Goal: Task Accomplishment & Management: Manage account settings

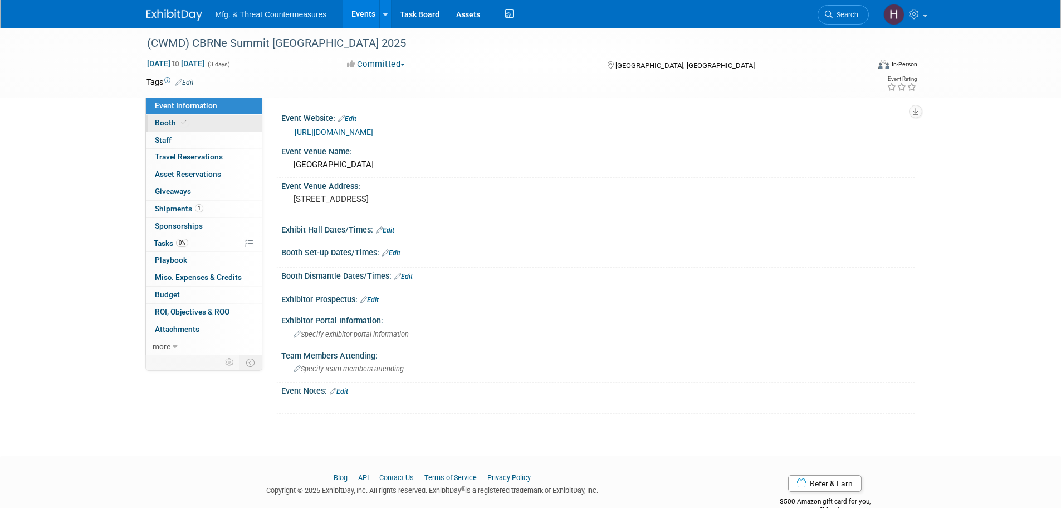
click at [208, 123] on link "Booth" at bounding box center [204, 123] width 116 height 17
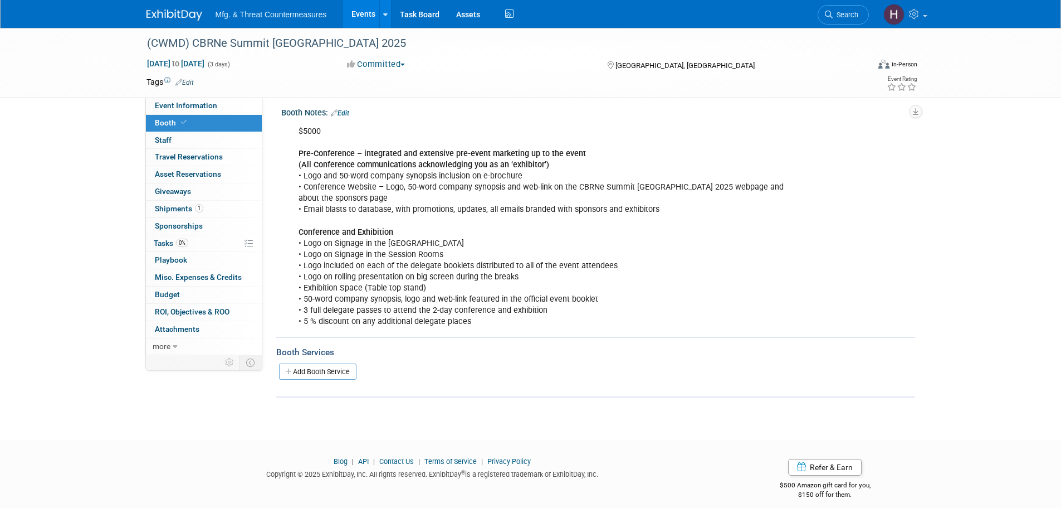
scroll to position [134, 0]
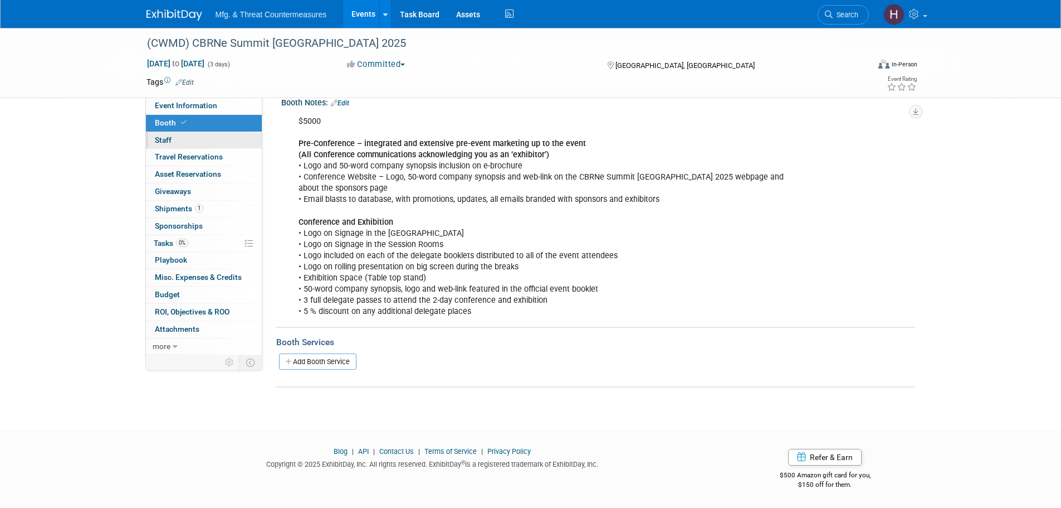
click at [215, 141] on link "0 Staff 0" at bounding box center [204, 140] width 116 height 17
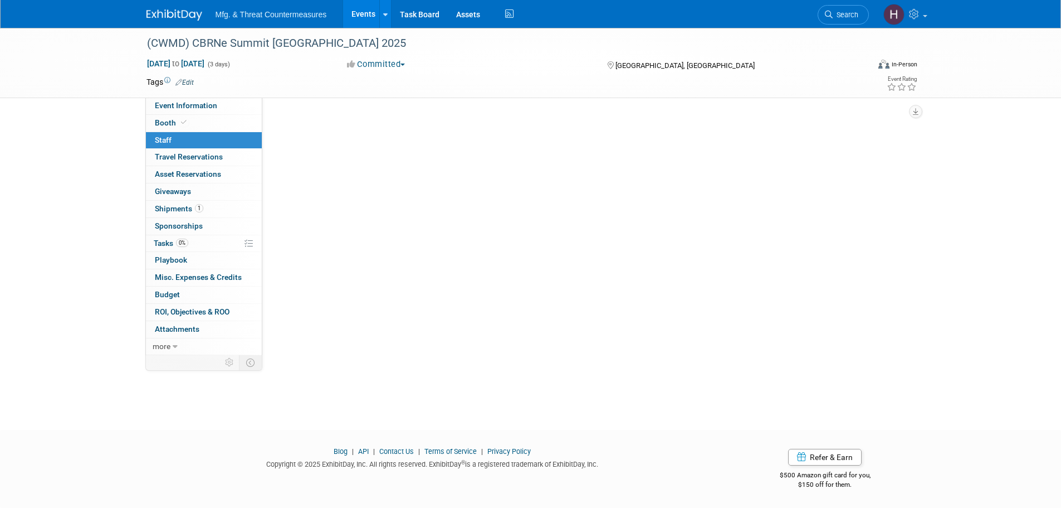
scroll to position [0, 0]
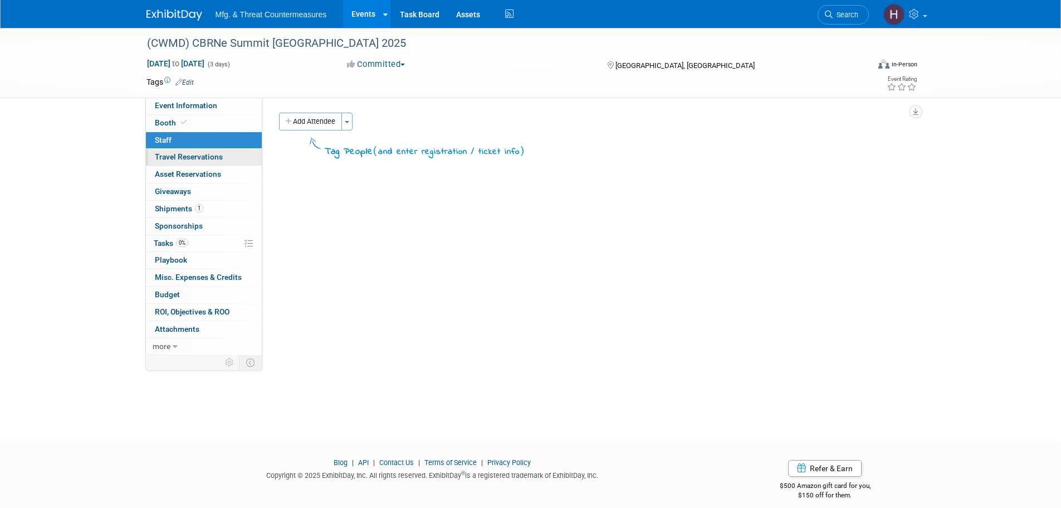
click at [206, 157] on span "Travel Reservations 0" at bounding box center [189, 156] width 68 height 9
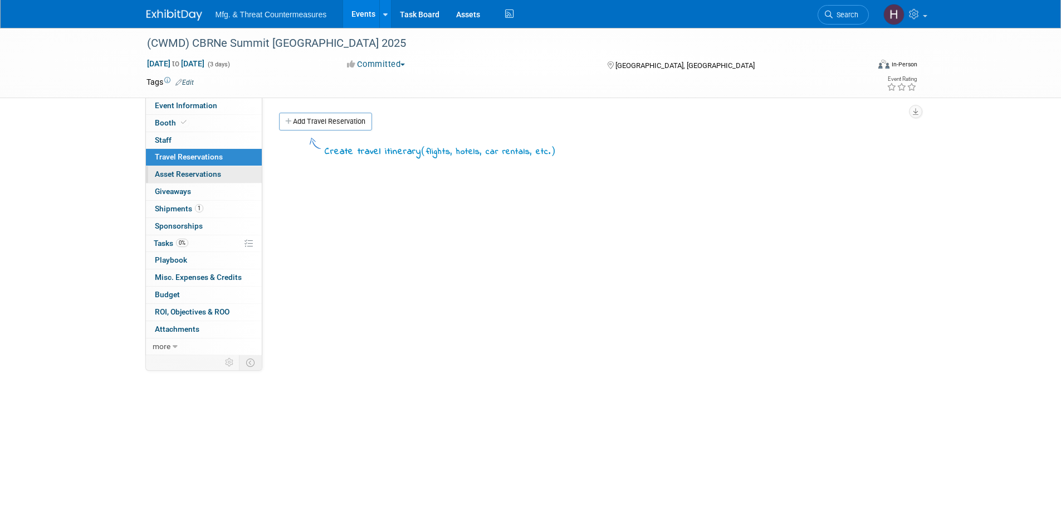
click at [204, 168] on link "0 Asset Reservations 0" at bounding box center [204, 174] width 116 height 17
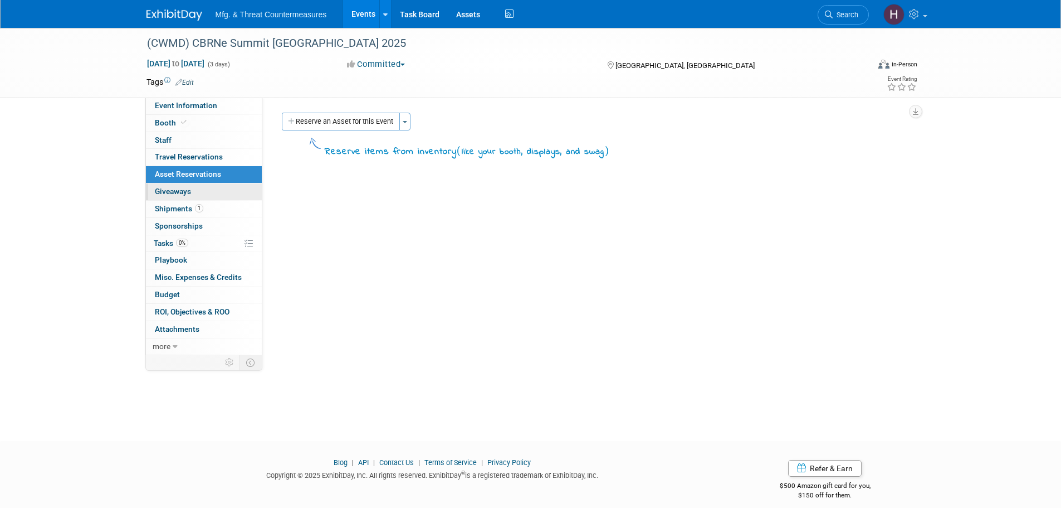
click at [205, 187] on link "0 Giveaways 0" at bounding box center [204, 191] width 116 height 17
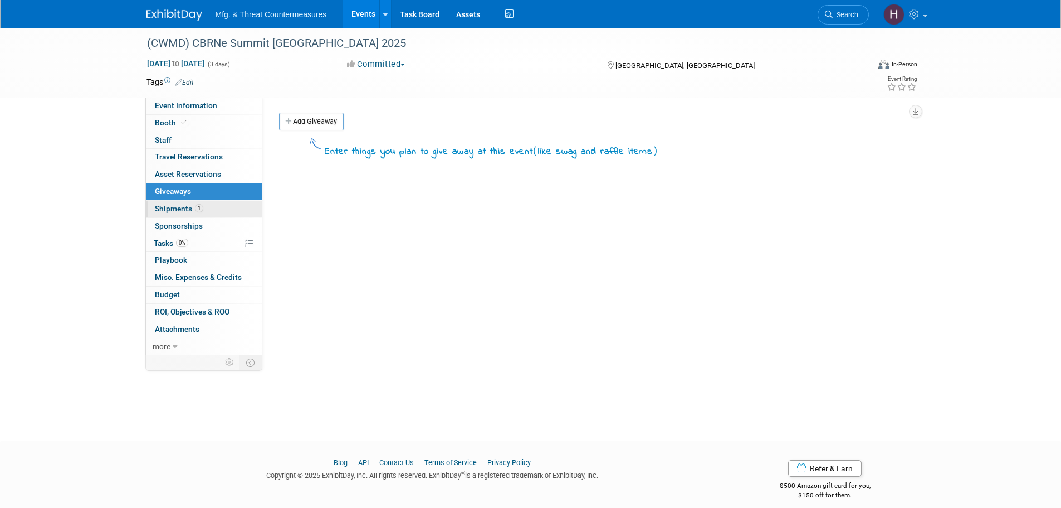
click at [198, 211] on span "1" at bounding box center [199, 208] width 8 height 8
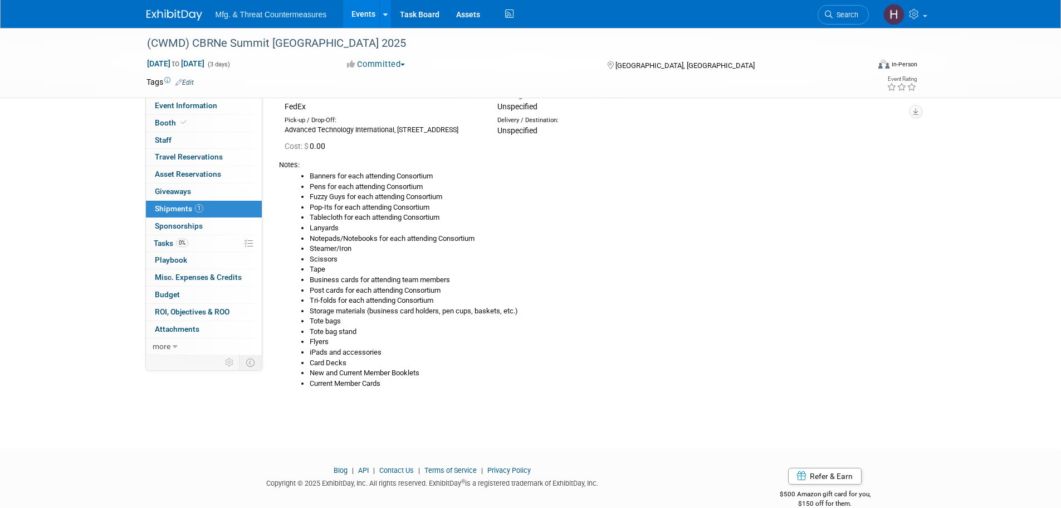
scroll to position [103, 0]
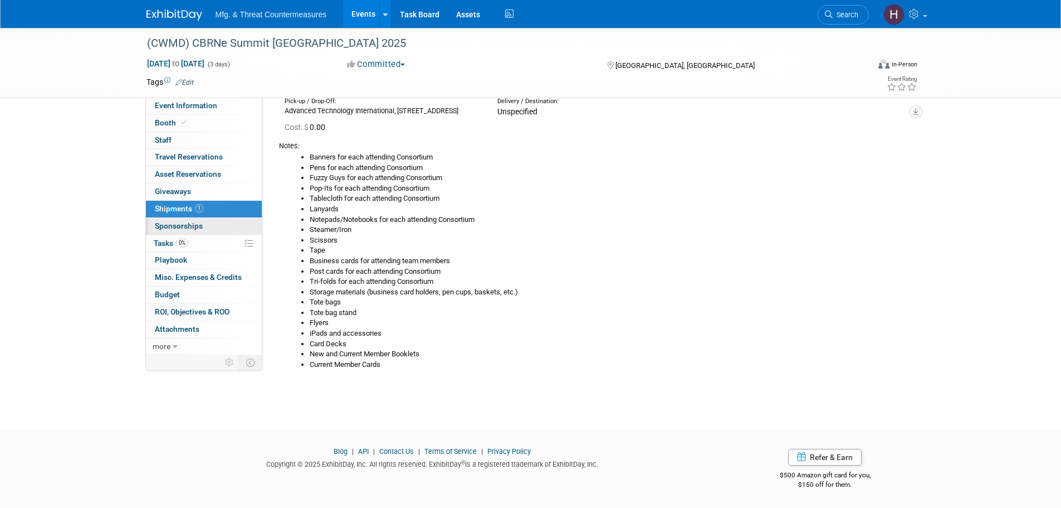
click at [176, 230] on span "Sponsorships 0" at bounding box center [179, 225] width 48 height 9
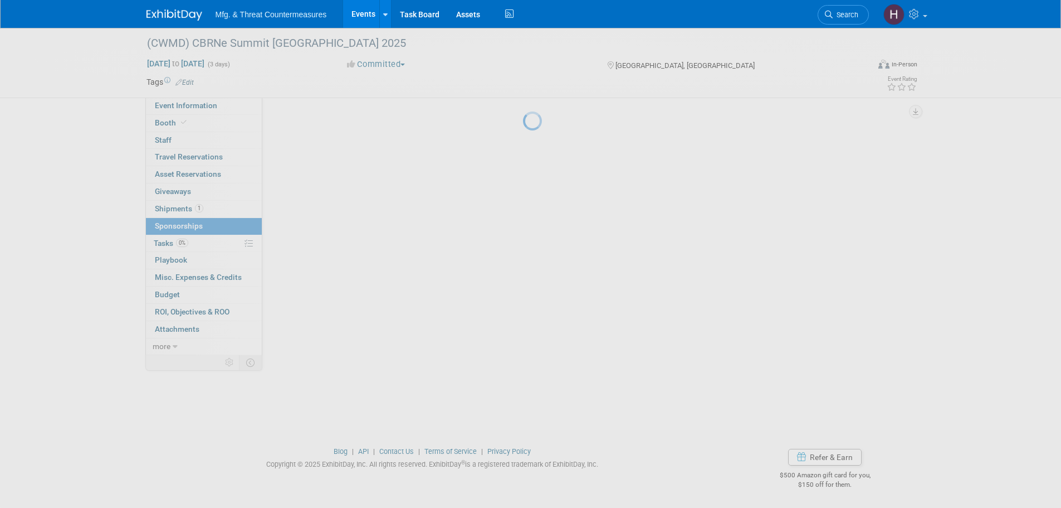
scroll to position [0, 0]
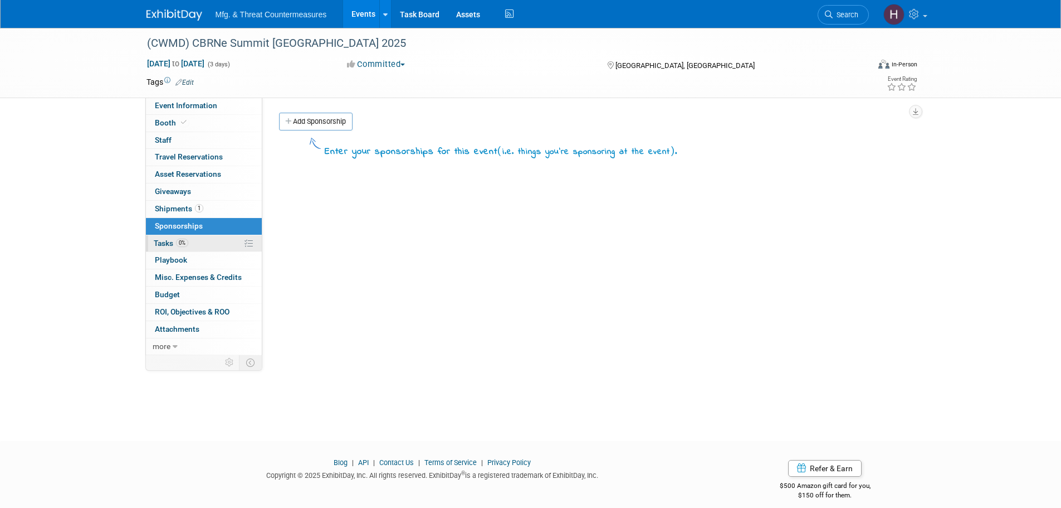
click at [170, 245] on span "Tasks 0%" at bounding box center [171, 242] width 35 height 9
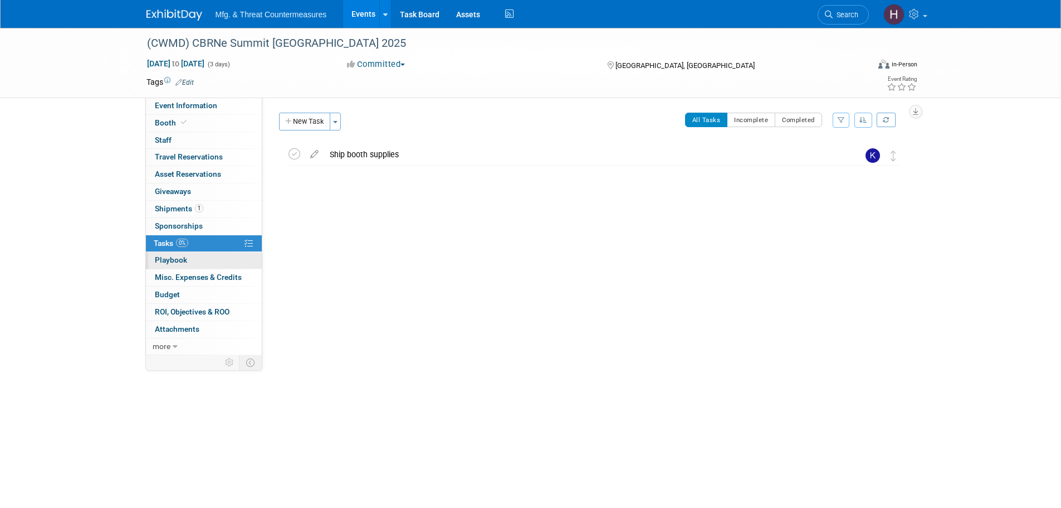
click at [182, 265] on link "0 Playbook 0" at bounding box center [204, 260] width 116 height 17
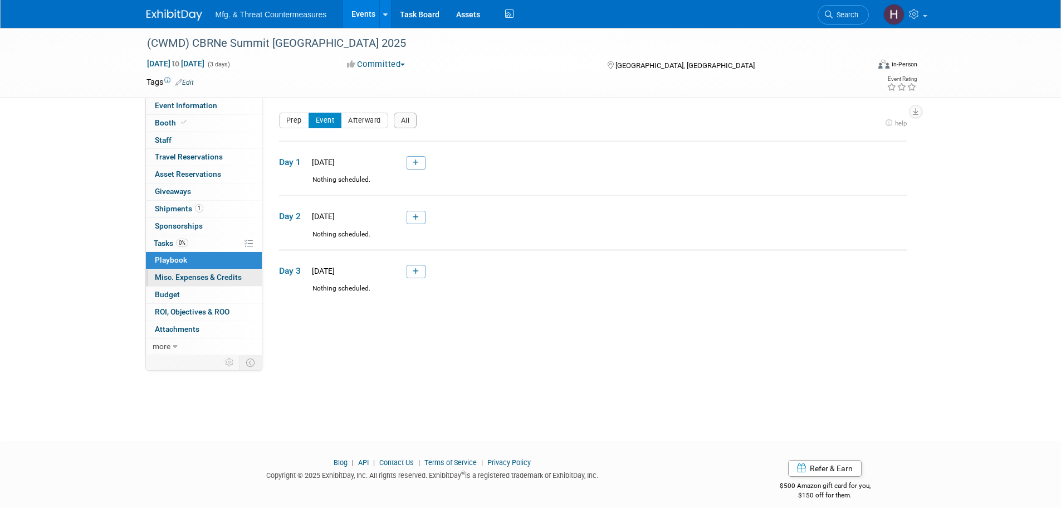
click at [179, 277] on span "Misc. Expenses & Credits 0" at bounding box center [198, 276] width 87 height 9
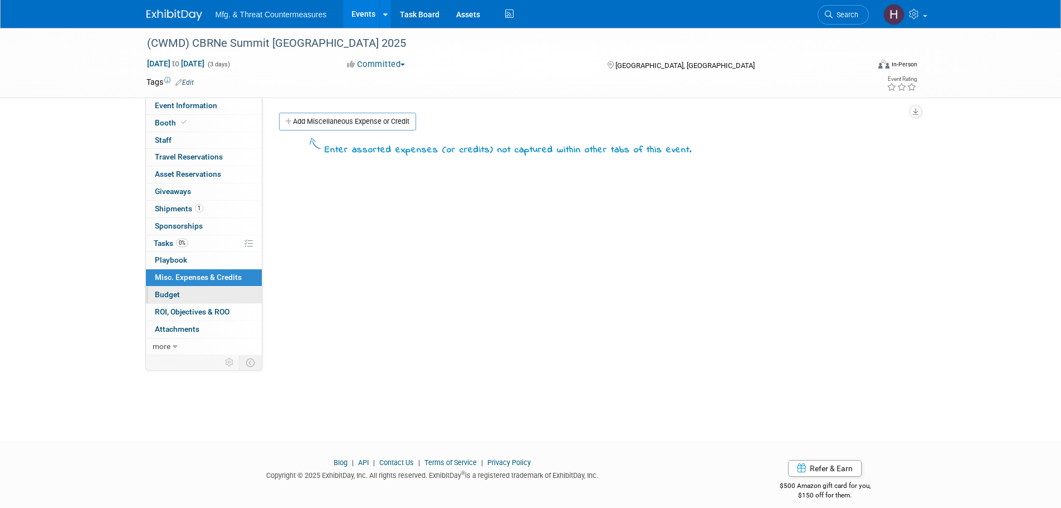
click at [179, 292] on span "Budget" at bounding box center [167, 294] width 25 height 9
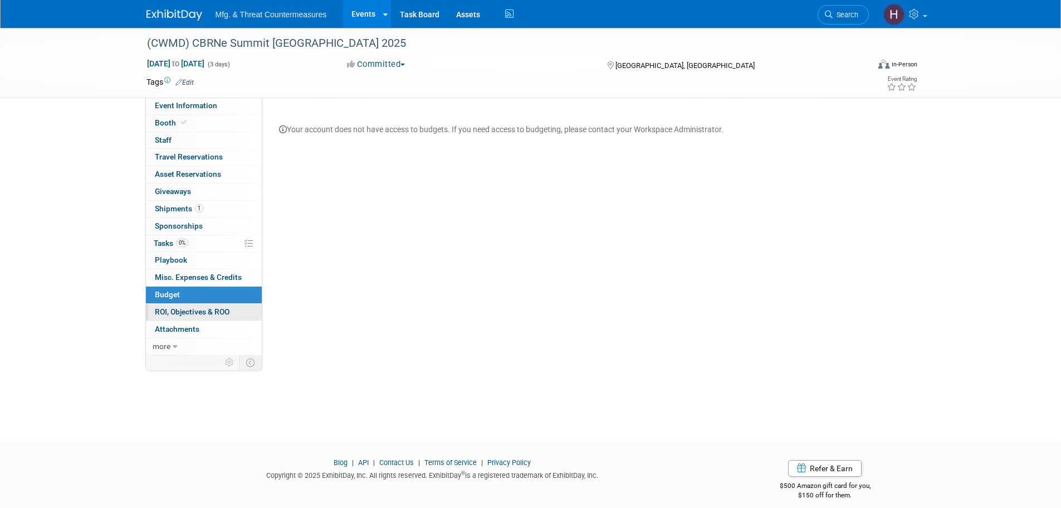
click at [181, 311] on span "ROI, Objectives & ROO 0" at bounding box center [192, 311] width 75 height 9
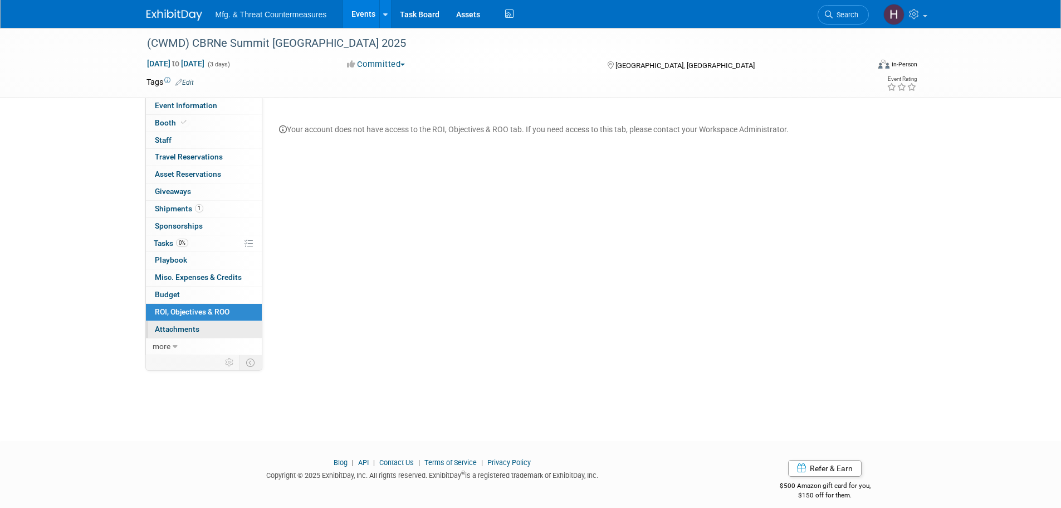
click at [203, 322] on link "0 Attachments 0" at bounding box center [204, 329] width 116 height 17
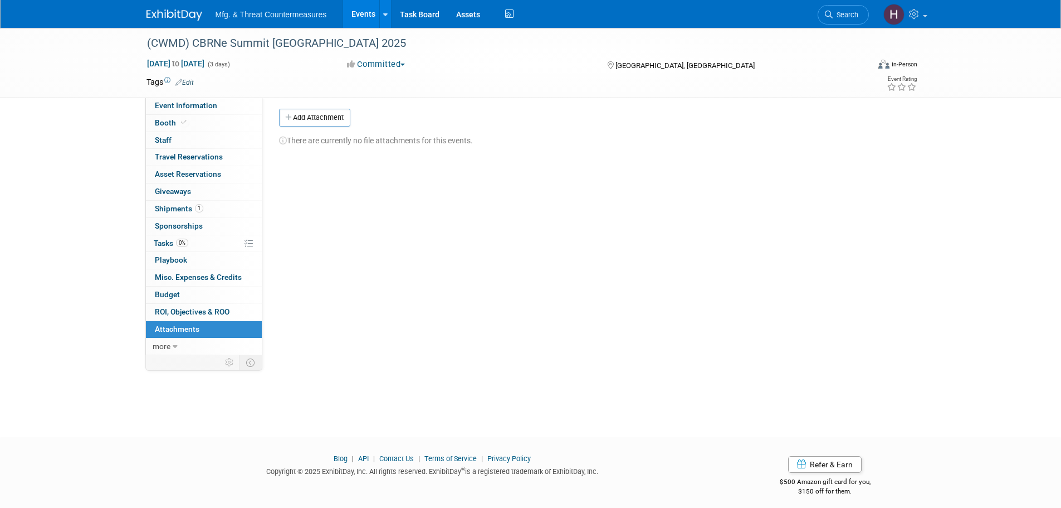
scroll to position [11, 0]
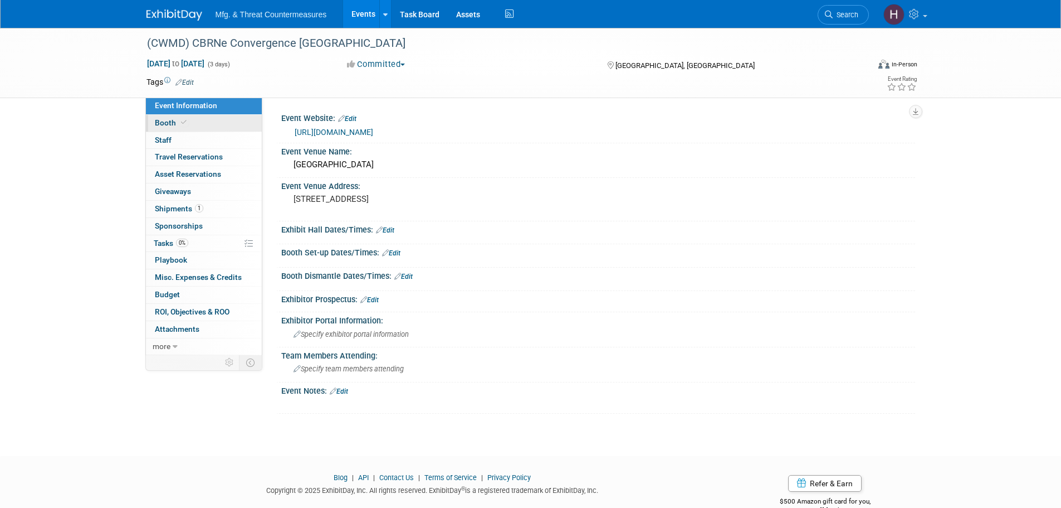
click at [169, 121] on span "Booth" at bounding box center [172, 122] width 34 height 9
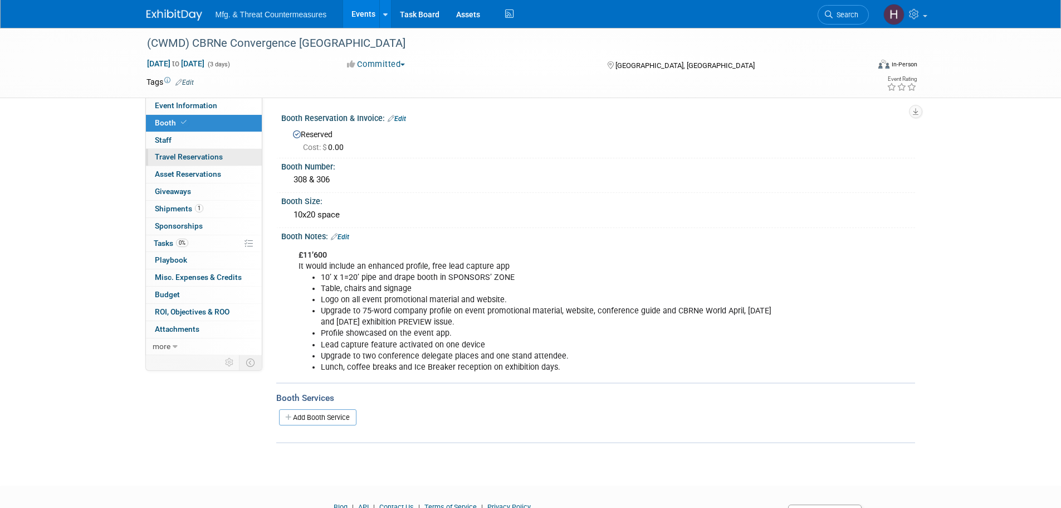
click at [164, 153] on span "Travel Reservations 0" at bounding box center [189, 156] width 68 height 9
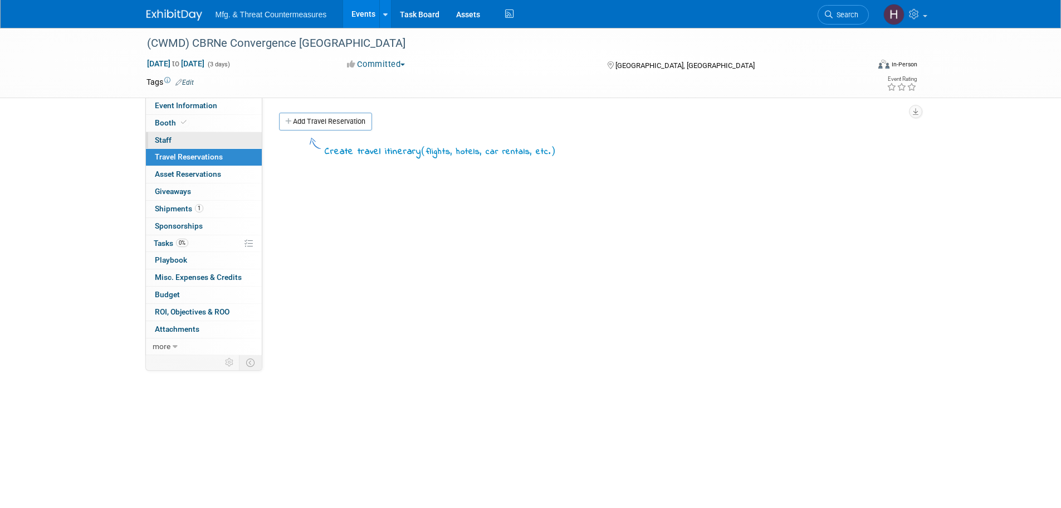
click at [168, 136] on span "Staff 0" at bounding box center [163, 139] width 17 height 9
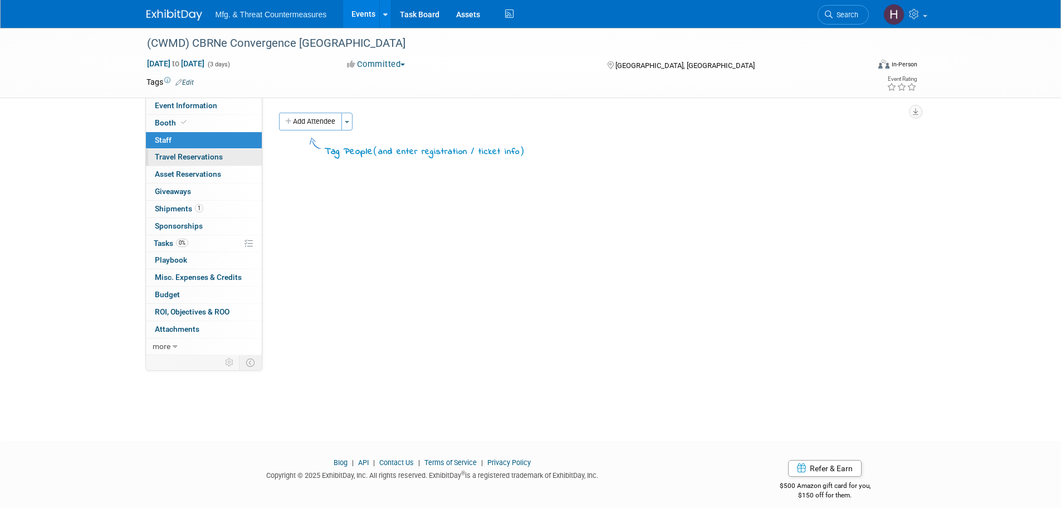
click at [165, 152] on span "Travel Reservations 0" at bounding box center [189, 156] width 68 height 9
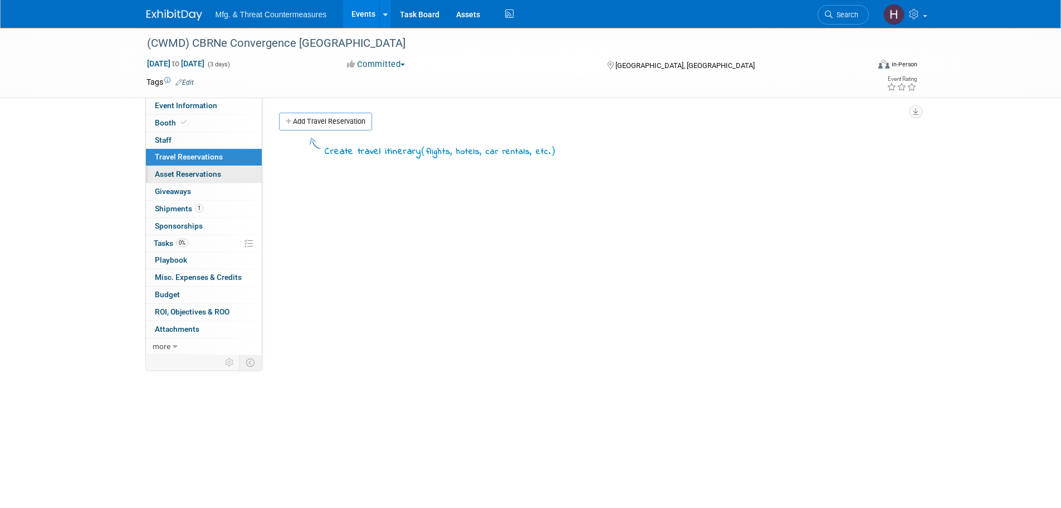
click at [161, 173] on span "Asset Reservations 0" at bounding box center [188, 173] width 66 height 9
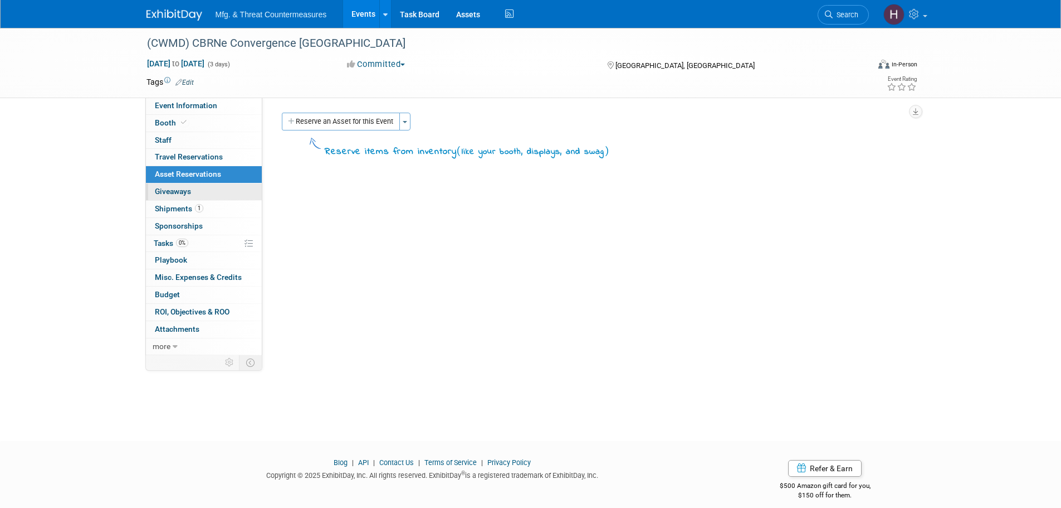
click at [159, 188] on span "Giveaways 0" at bounding box center [173, 191] width 36 height 9
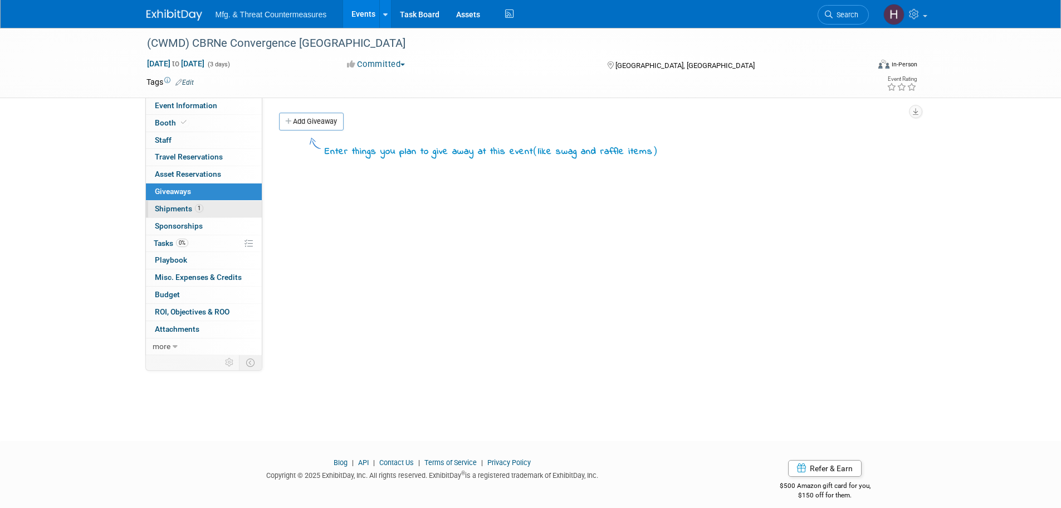
click at [154, 204] on link "1 Shipments 1" at bounding box center [204, 209] width 116 height 17
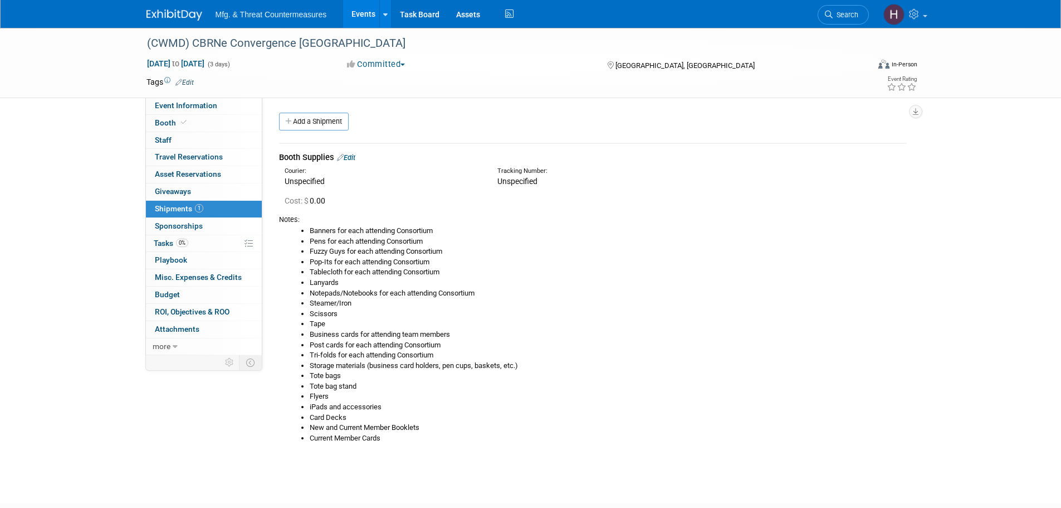
click at [179, 215] on link "1 Shipments 1" at bounding box center [204, 209] width 116 height 17
click at [178, 223] on span "Sponsorships 0" at bounding box center [179, 225] width 48 height 9
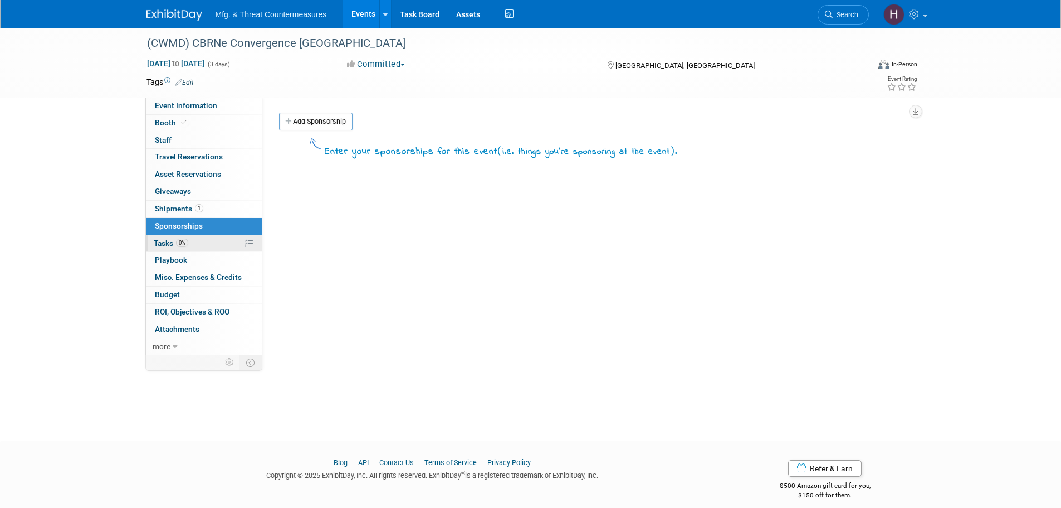
click at [174, 243] on span "Tasks 0%" at bounding box center [171, 242] width 35 height 9
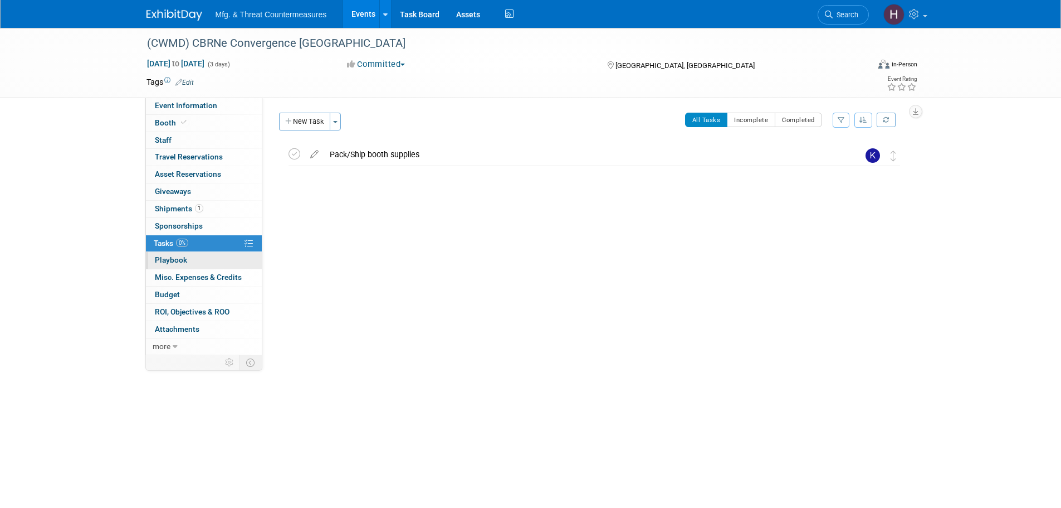
click at [164, 262] on span "Playbook 0" at bounding box center [171, 259] width 32 height 9
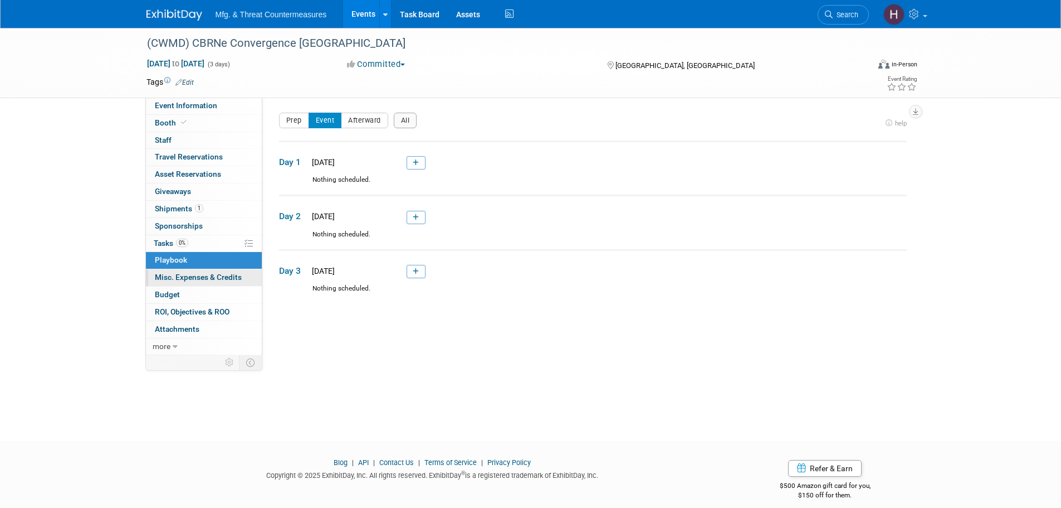
click at [169, 276] on span "Misc. Expenses & Credits 0" at bounding box center [198, 276] width 87 height 9
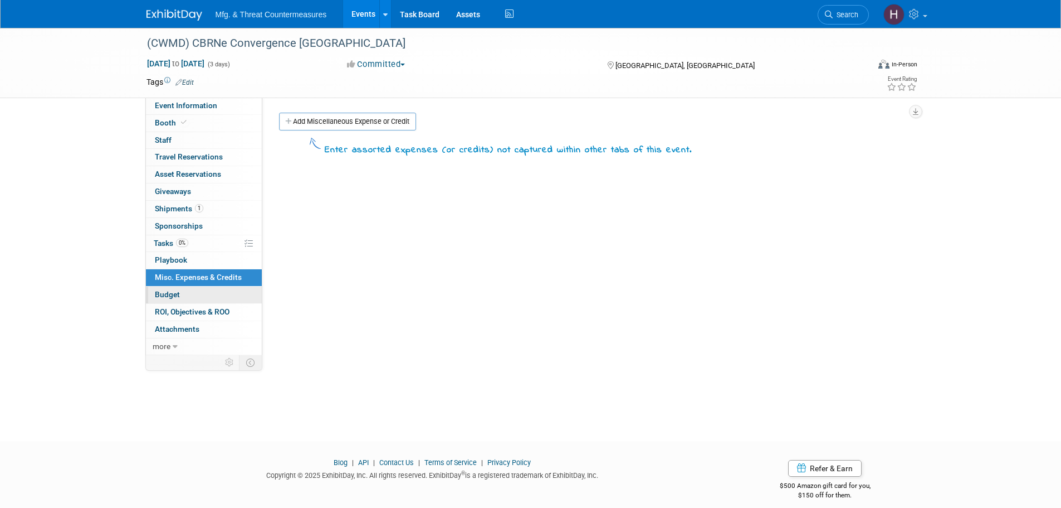
click at [169, 295] on span "Budget" at bounding box center [167, 294] width 25 height 9
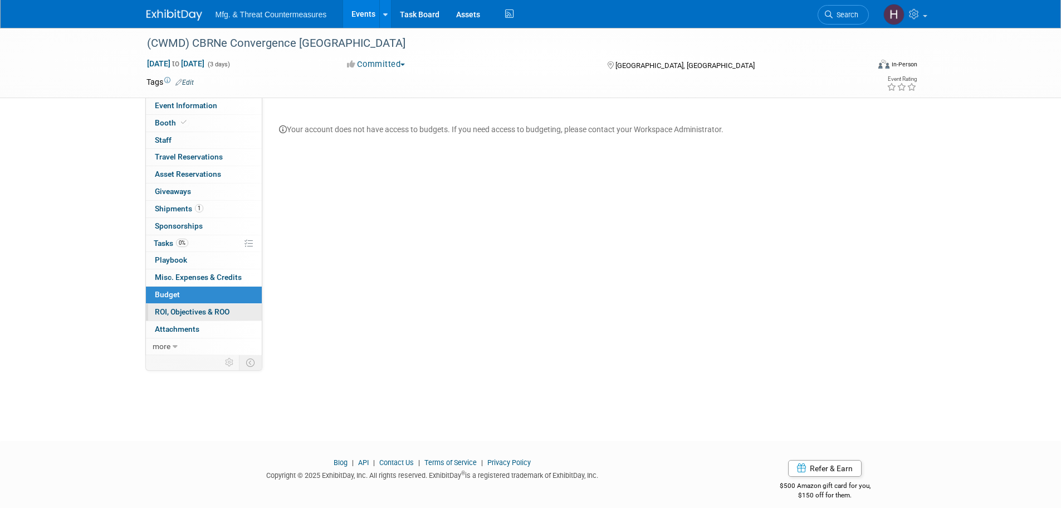
click at [163, 309] on span "ROI, Objectives & ROO 0" at bounding box center [192, 311] width 75 height 9
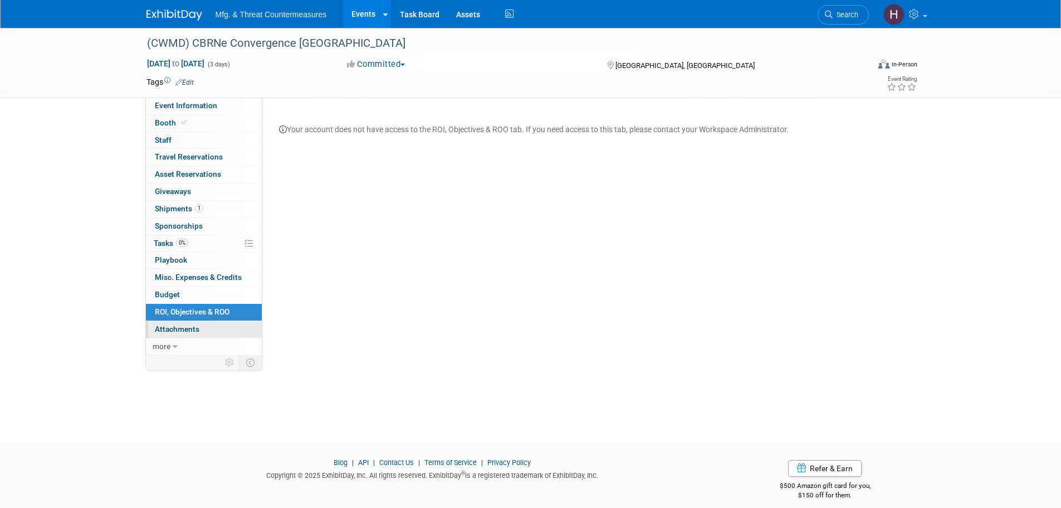
click at [162, 329] on span "Attachments 0" at bounding box center [177, 328] width 45 height 9
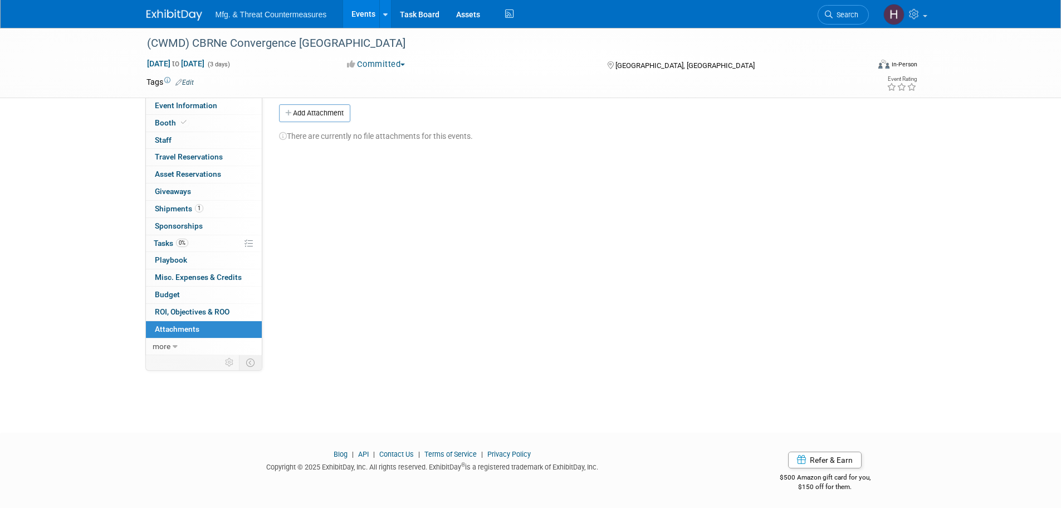
scroll to position [11, 0]
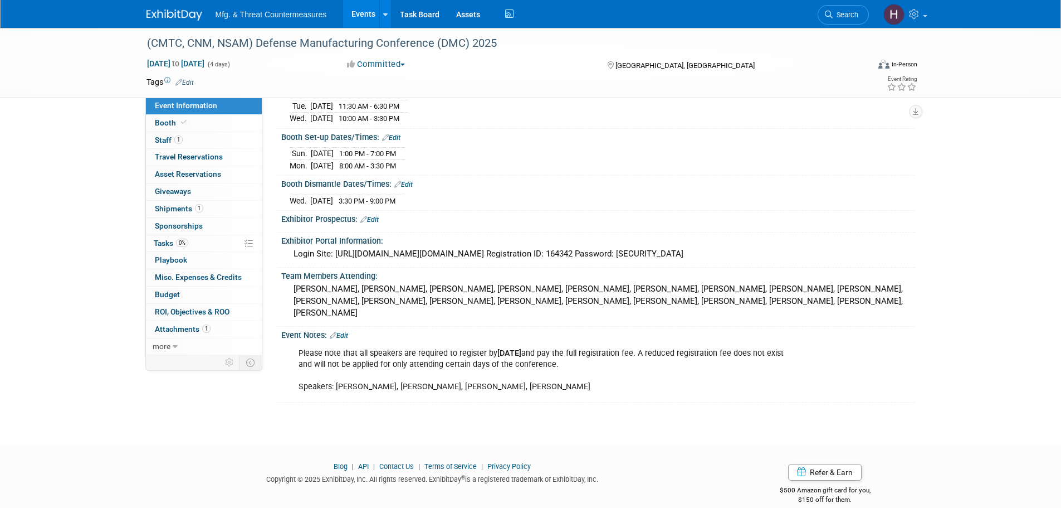
scroll to position [142, 0]
click at [190, 124] on link "Booth" at bounding box center [204, 123] width 116 height 17
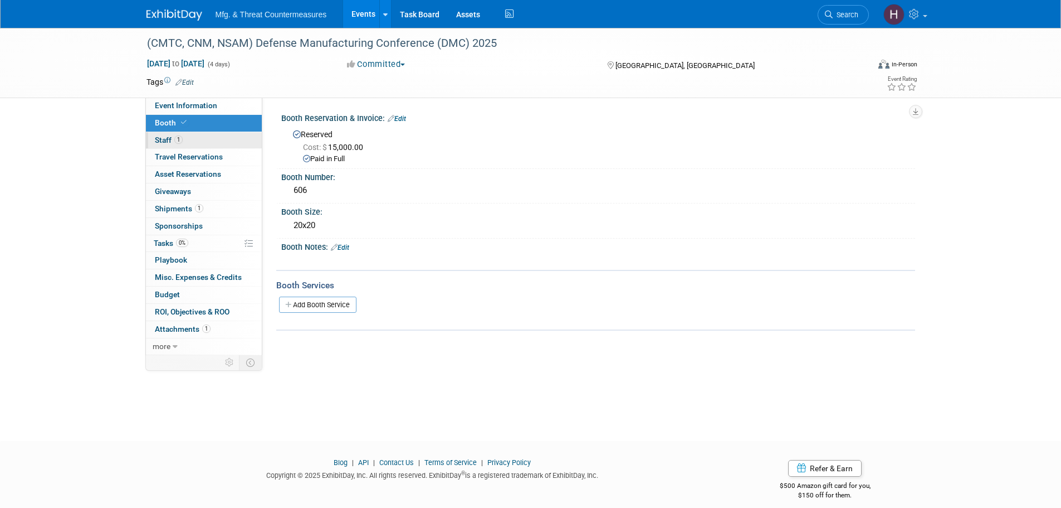
click at [179, 146] on link "1 Staff 1" at bounding box center [204, 140] width 116 height 17
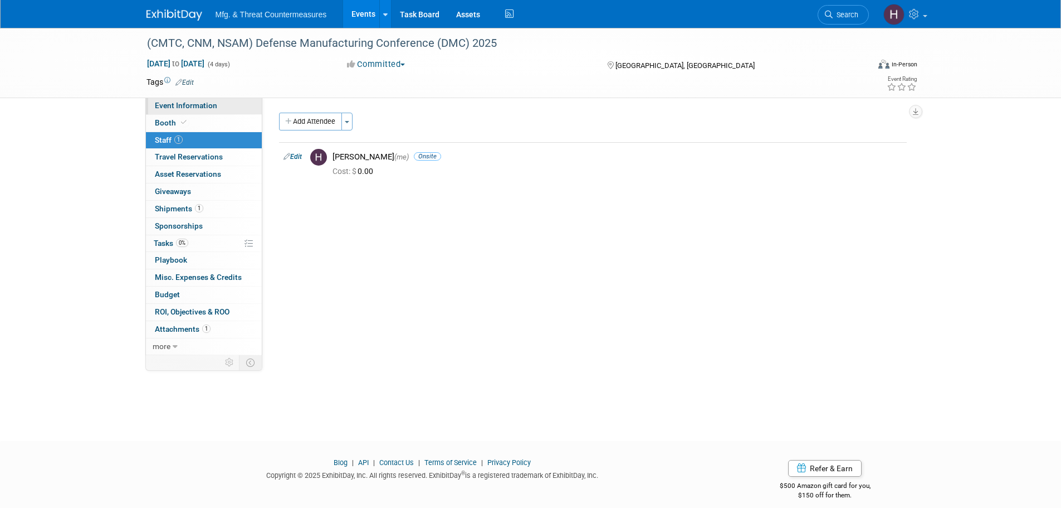
click at [186, 102] on span "Event Information" at bounding box center [186, 105] width 62 height 9
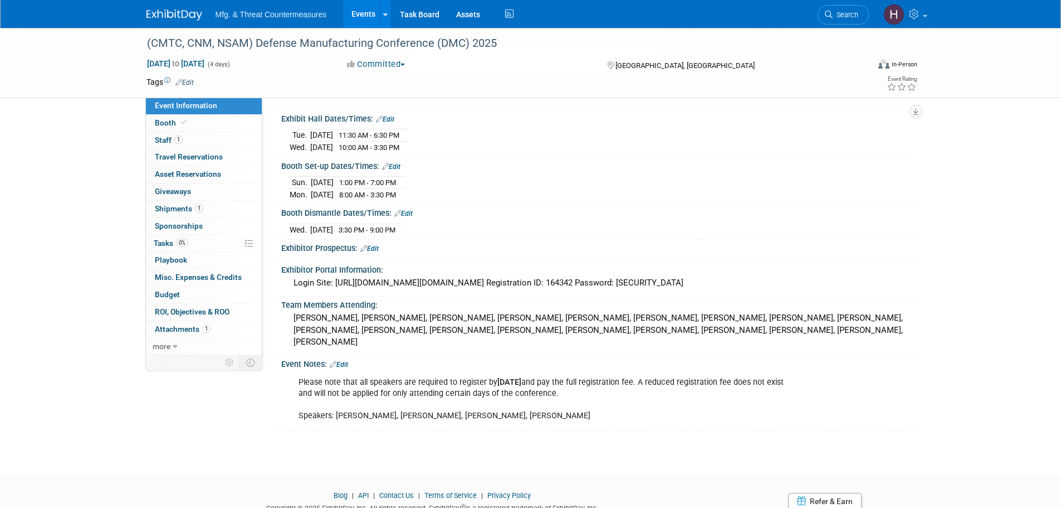
scroll to position [111, 0]
click at [194, 140] on link "1 Staff 1" at bounding box center [204, 140] width 116 height 17
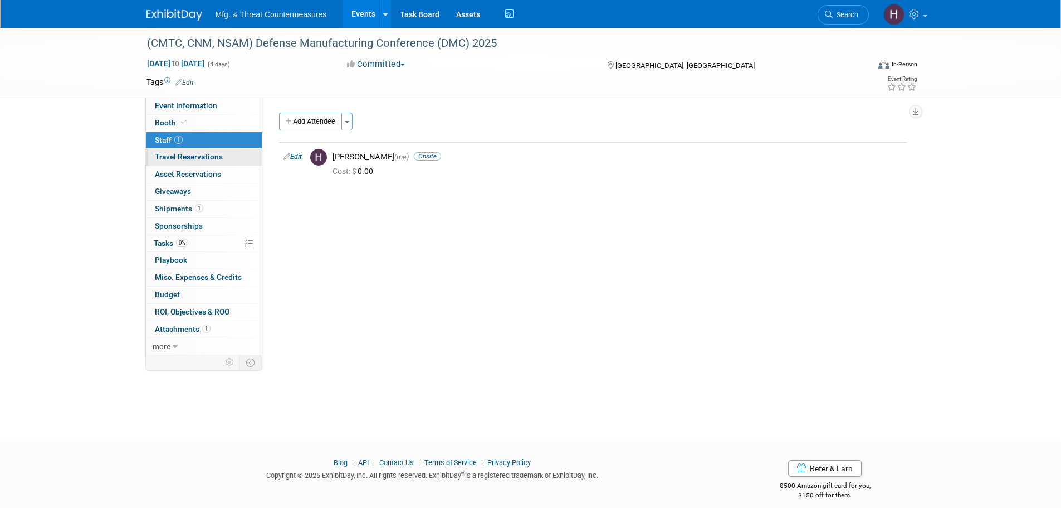
click at [192, 155] on span "Travel Reservations 0" at bounding box center [189, 156] width 68 height 9
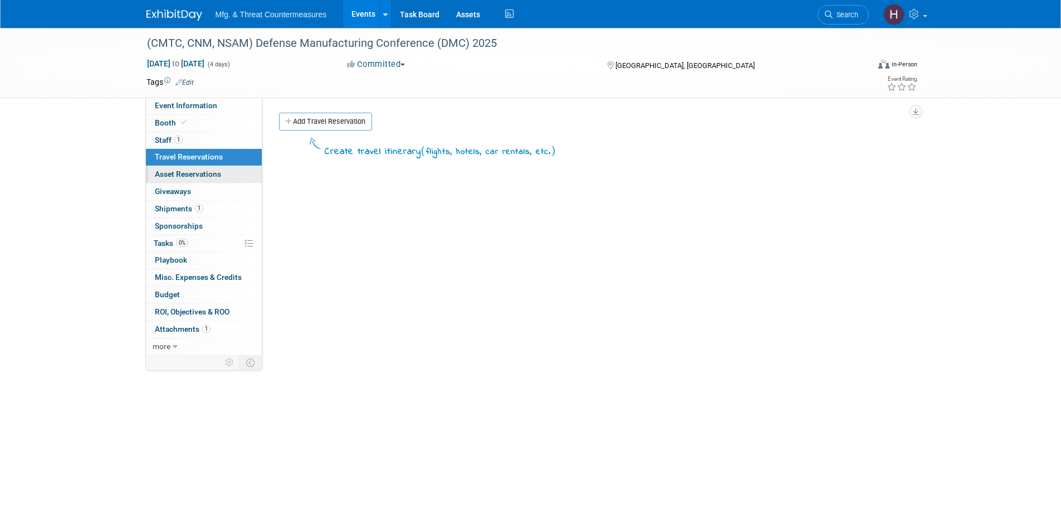
click at [191, 170] on span "Asset Reservations 0" at bounding box center [188, 173] width 66 height 9
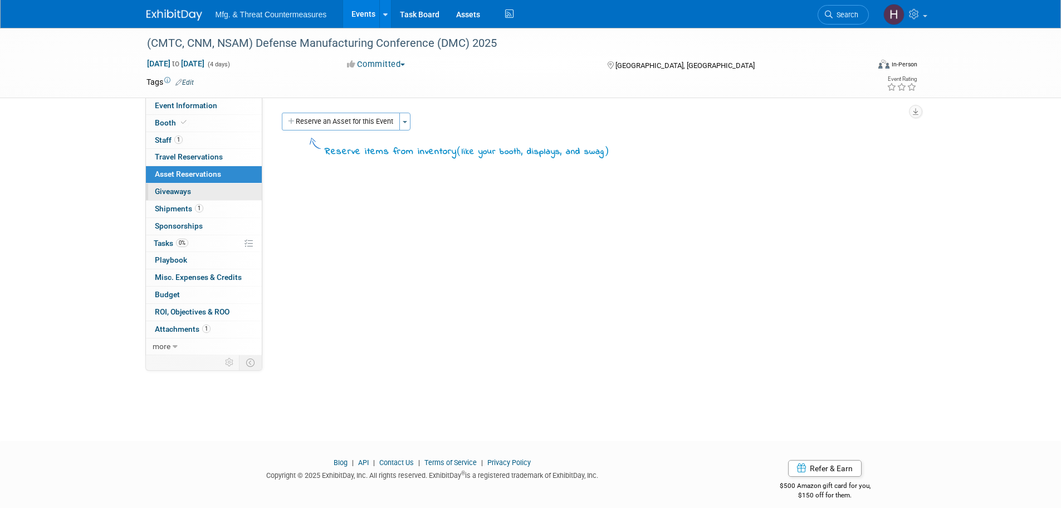
click at [187, 196] on span "Giveaways 0" at bounding box center [173, 191] width 36 height 9
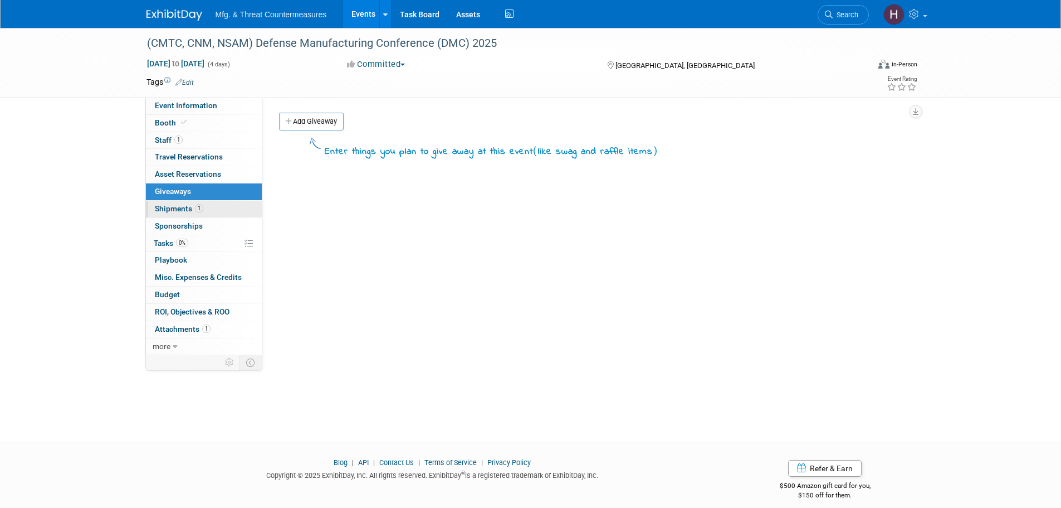
click at [178, 213] on link "1 Shipments 1" at bounding box center [204, 209] width 116 height 17
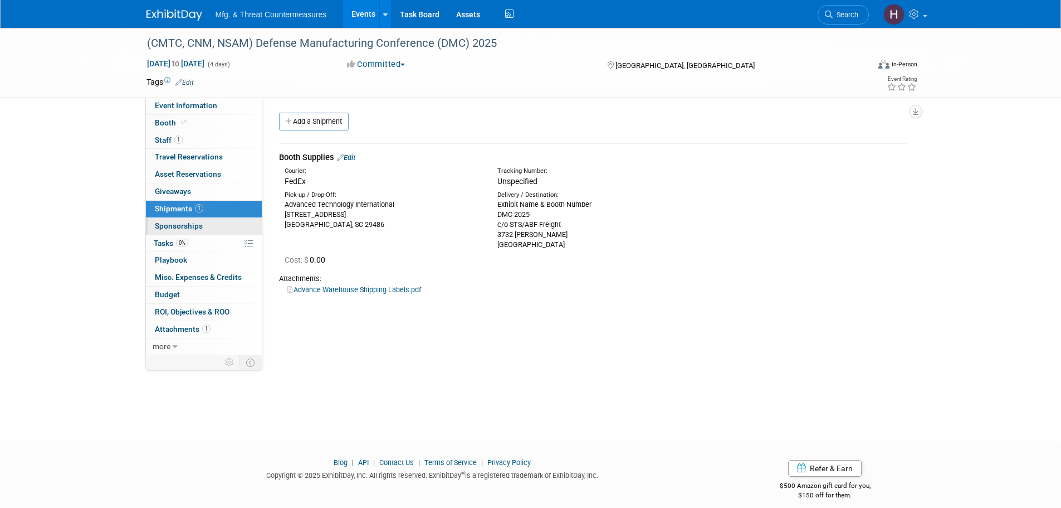
click at [172, 230] on span "Sponsorships 0" at bounding box center [179, 225] width 48 height 9
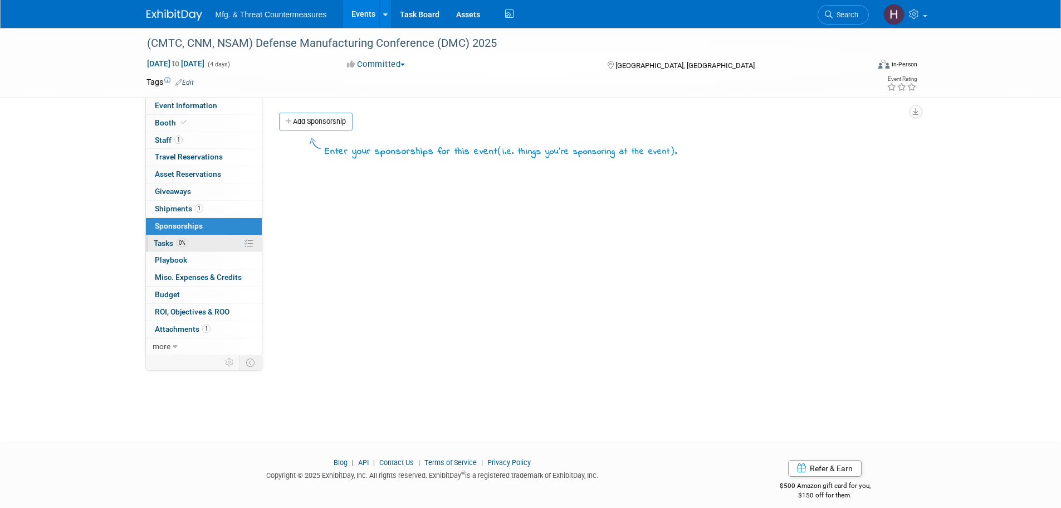
click at [169, 243] on span "Tasks 0%" at bounding box center [171, 242] width 35 height 9
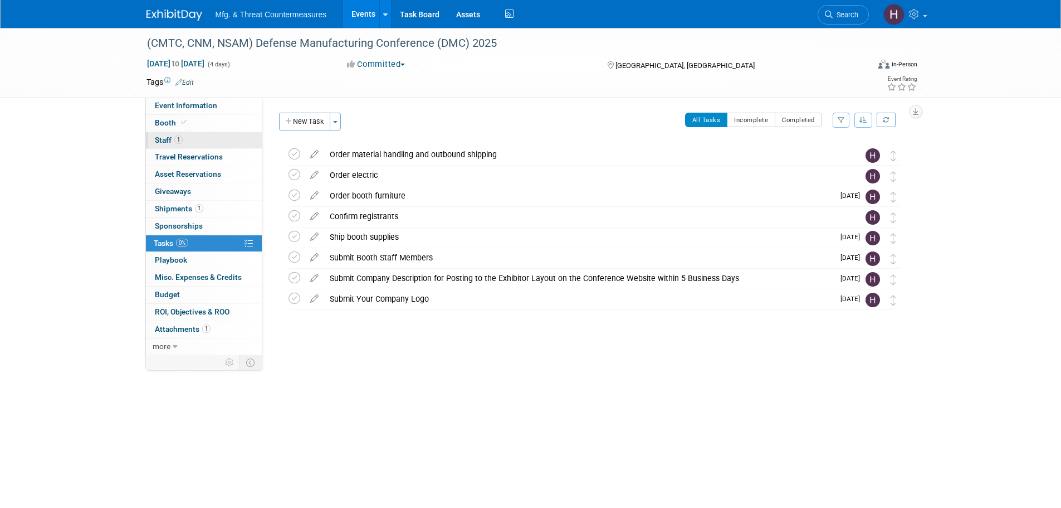
click at [203, 137] on link "1 Staff 1" at bounding box center [204, 140] width 116 height 17
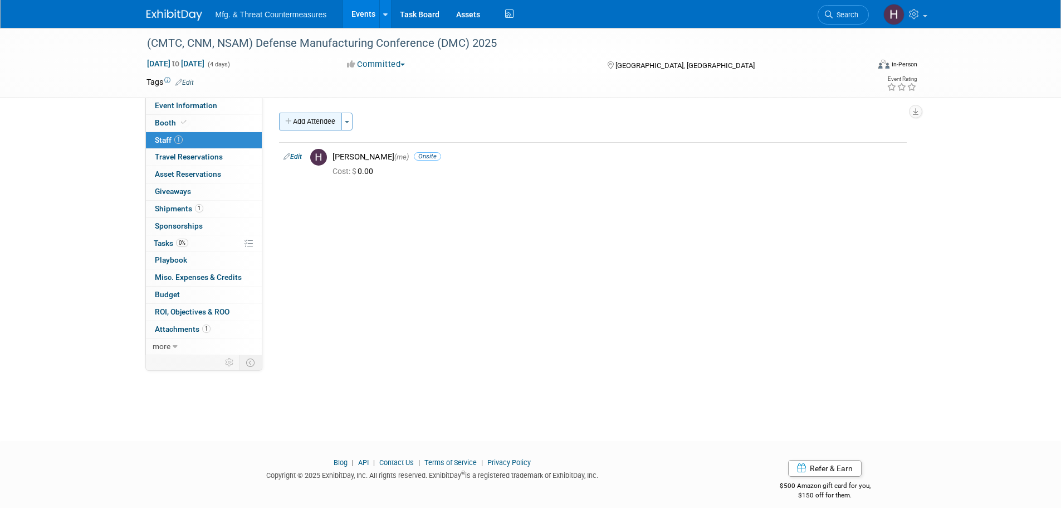
click at [327, 124] on button "Add Attendee" at bounding box center [310, 122] width 63 height 18
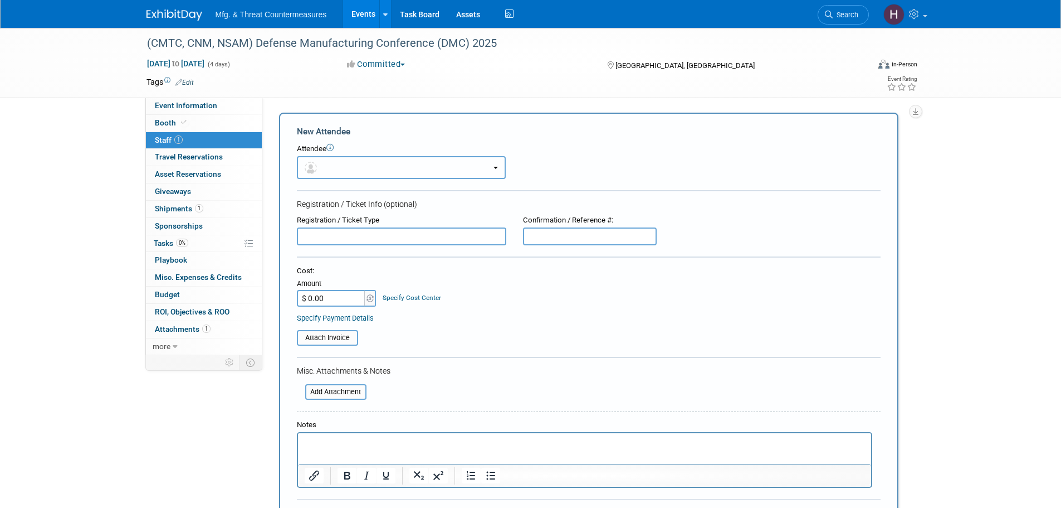
click at [349, 165] on button "button" at bounding box center [401, 167] width 209 height 23
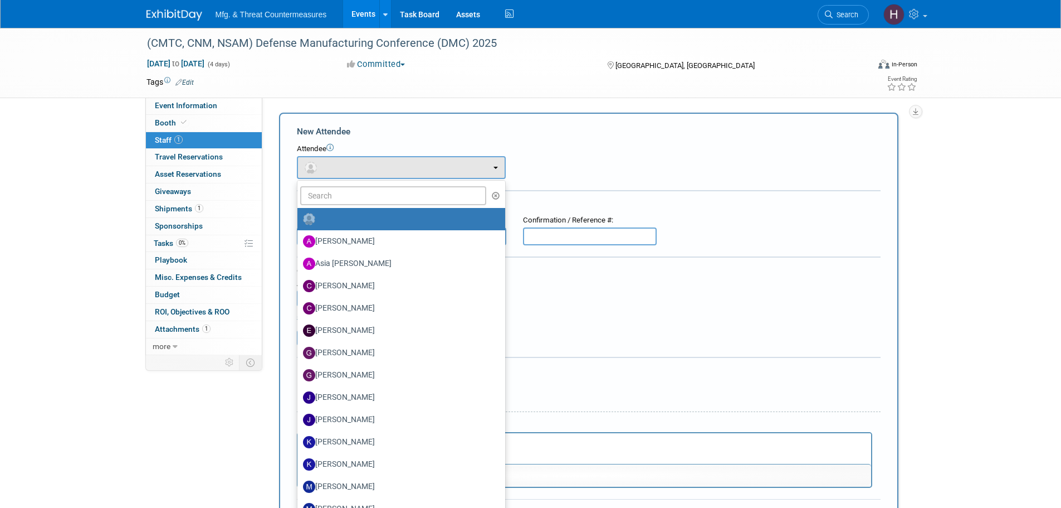
click at [359, 184] on ul "Amanda Hatcher Asia Tarpley Charles Edens Christina Hubbard Erin McKenna" at bounding box center [401, 403] width 209 height 446
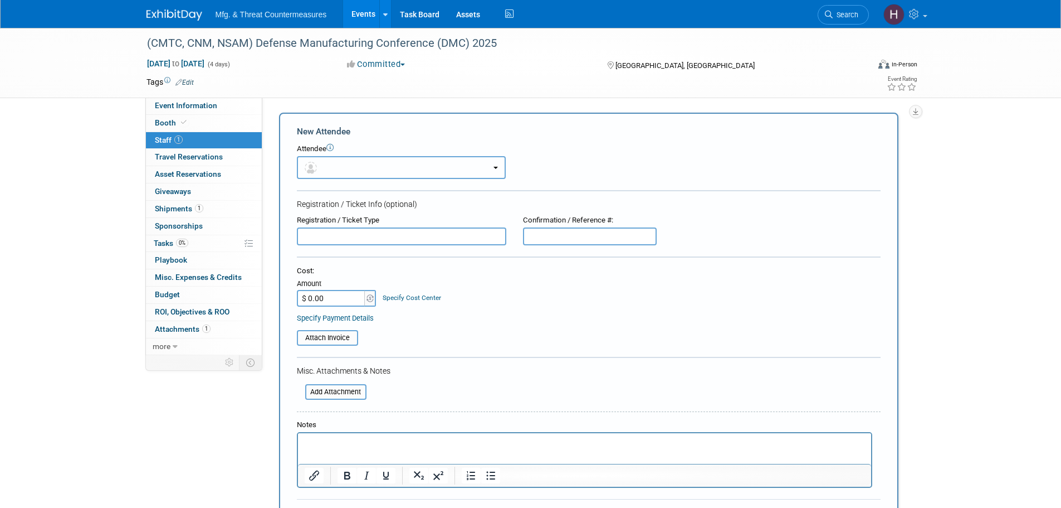
click at [352, 157] on button "button" at bounding box center [401, 167] width 209 height 23
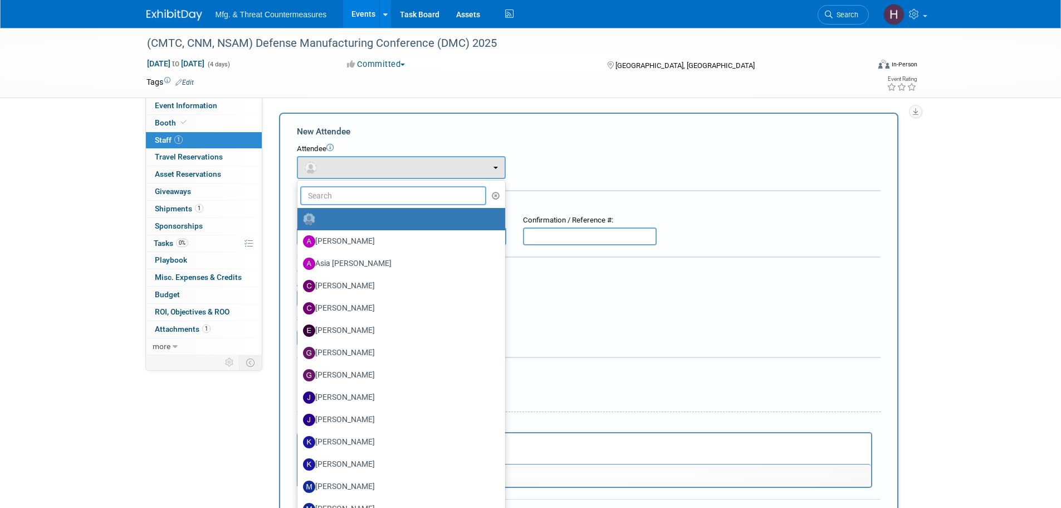
click at [346, 196] on input "text" at bounding box center [393, 195] width 187 height 19
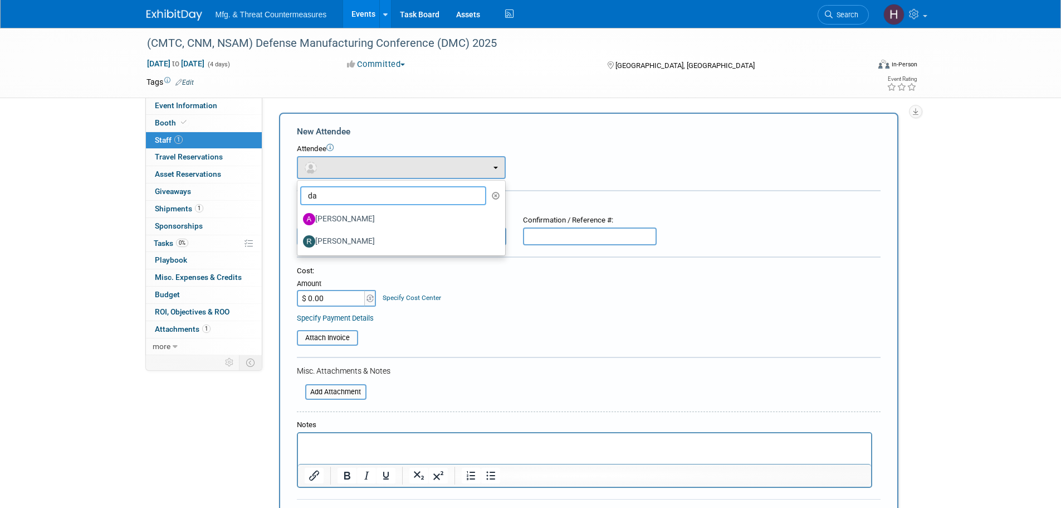
type input "d"
type input "r"
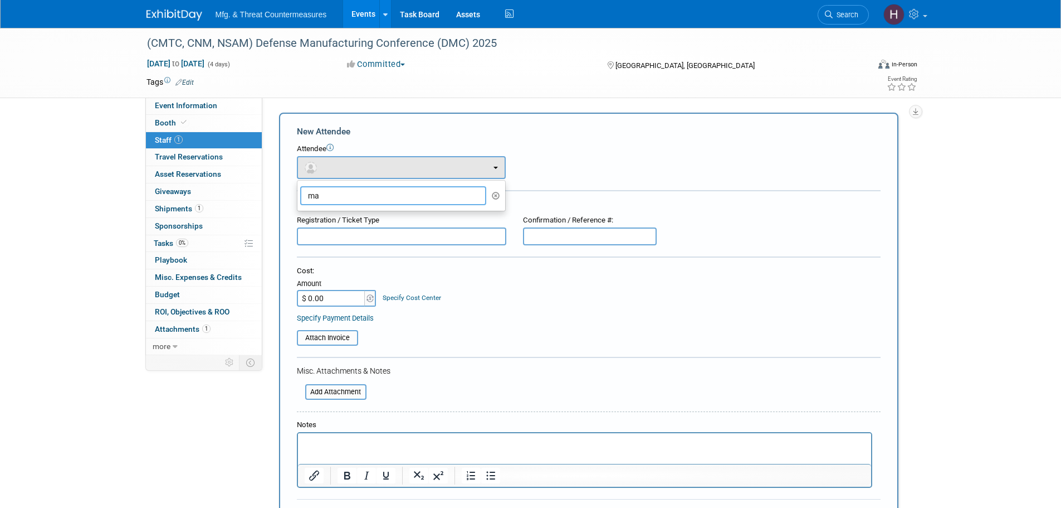
type input "m"
type input "b"
type input "c"
type input "h"
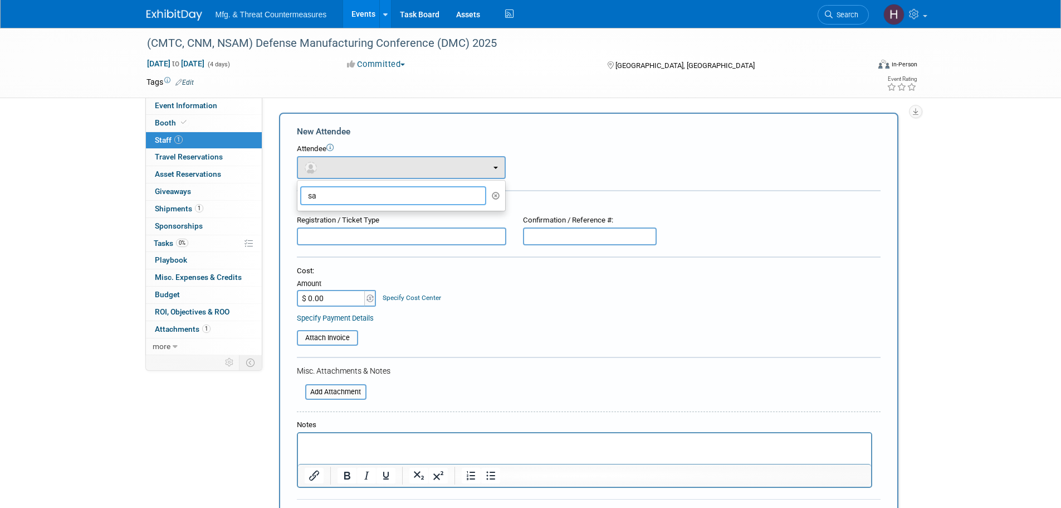
type input "s"
type input "m"
type input "h"
type input "m"
type input "f"
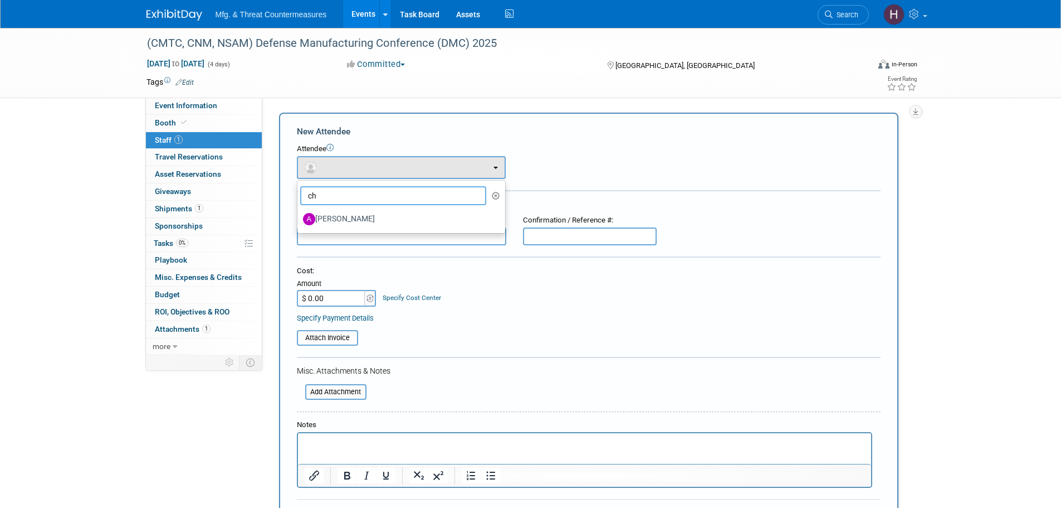
type input "c"
type input "w"
type input "h"
type input "d"
type input "m"
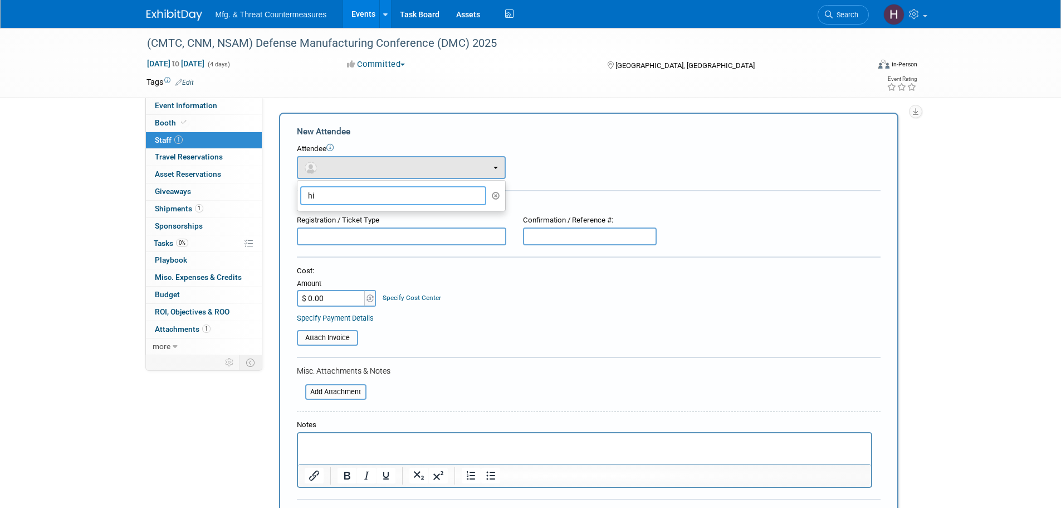
type input "h"
type input "s"
type input "b"
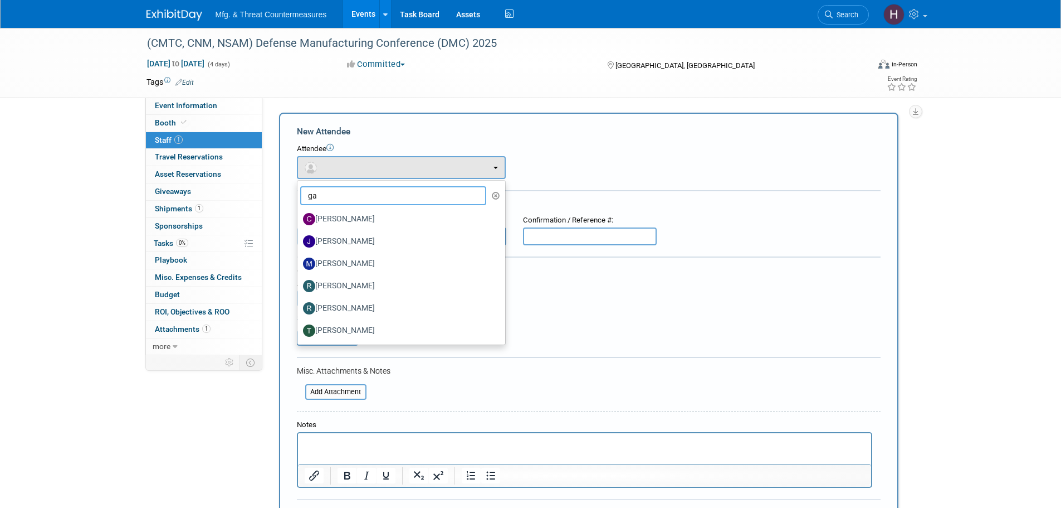
type input "gas"
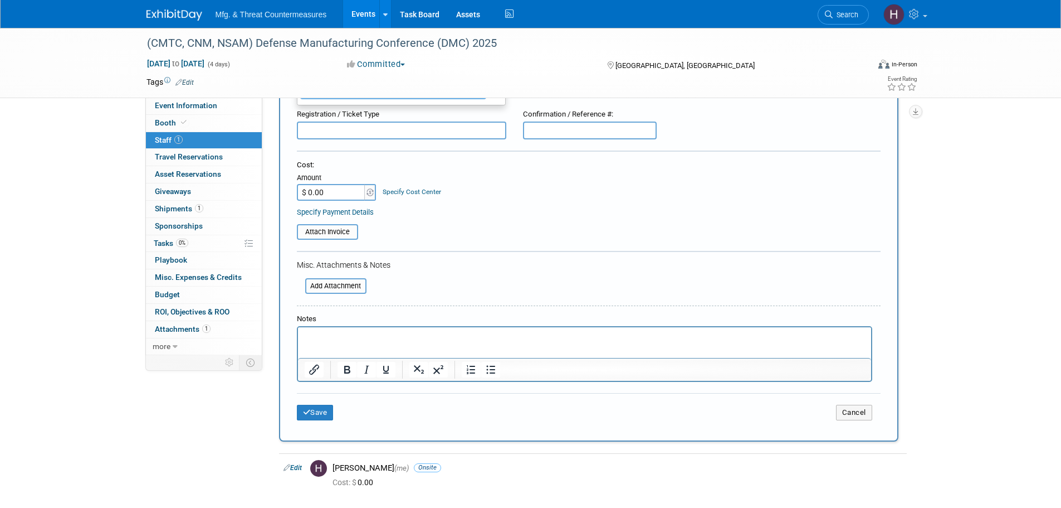
scroll to position [225, 0]
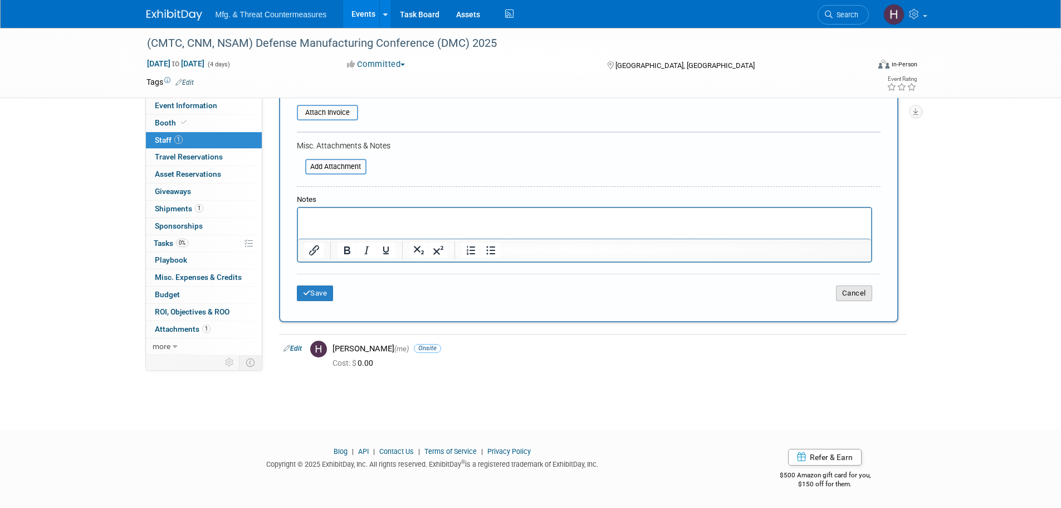
click at [859, 290] on button "Cancel" at bounding box center [854, 293] width 36 height 16
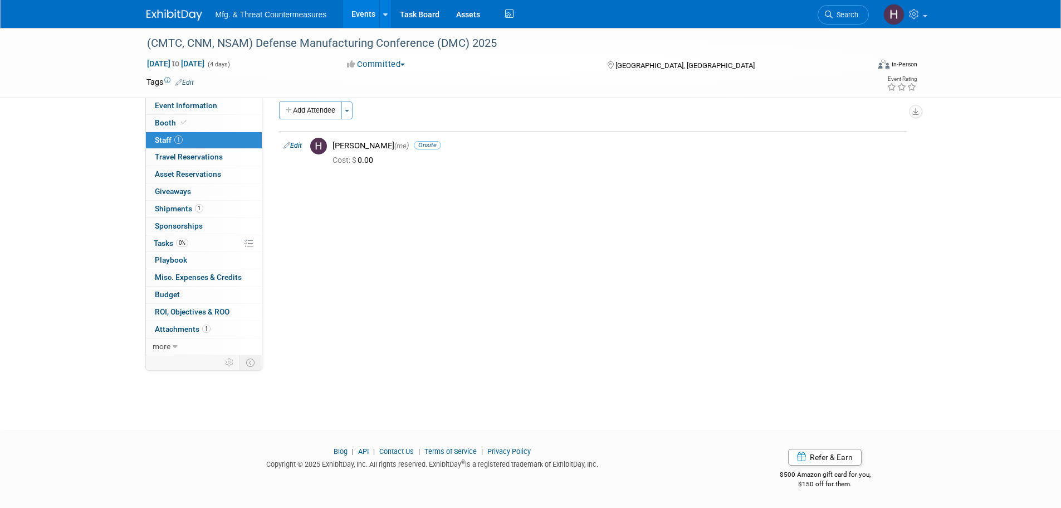
scroll to position [11, 0]
click at [205, 241] on link "0% Tasks 0%" at bounding box center [204, 243] width 116 height 17
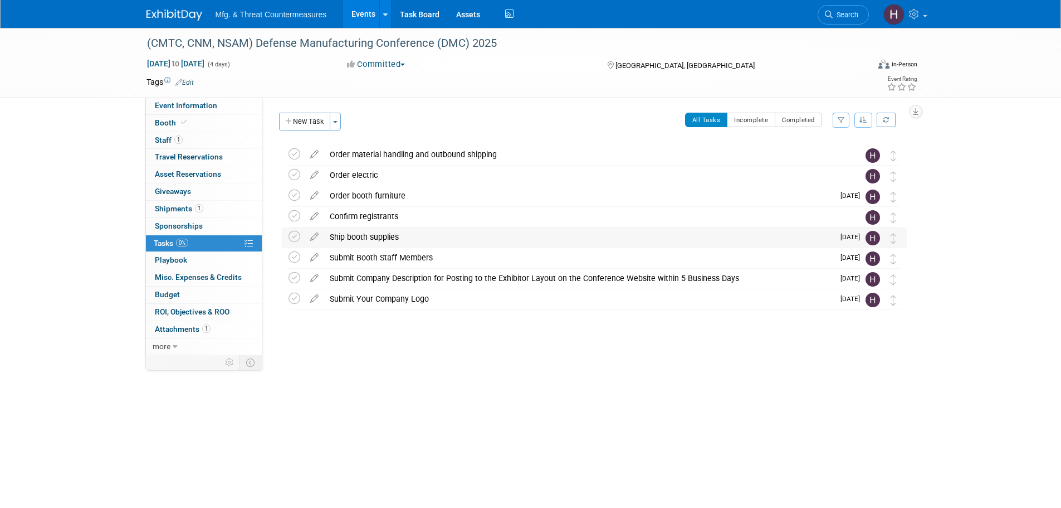
click at [379, 243] on div "Ship booth supplies" at bounding box center [579, 236] width 510 height 19
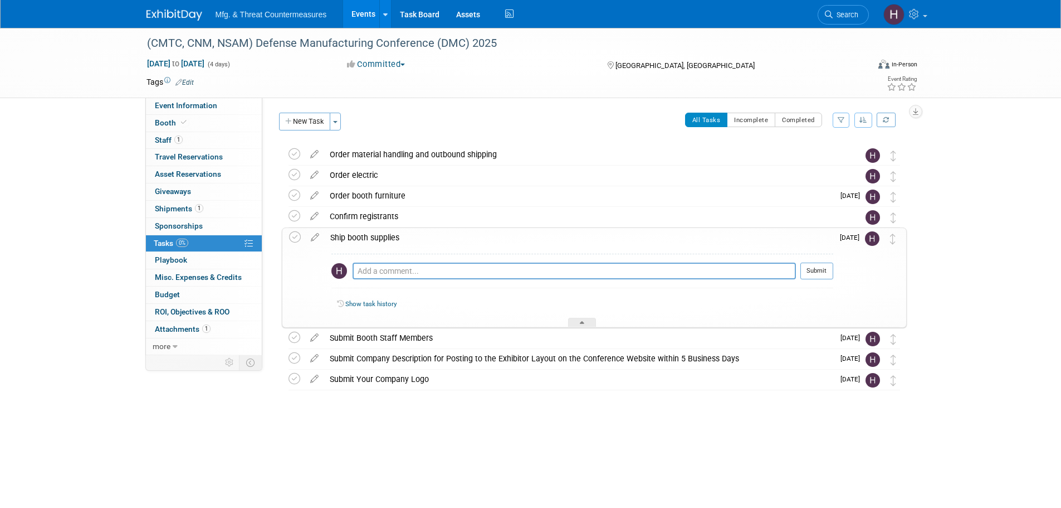
click at [381, 238] on div "Ship booth supplies" at bounding box center [579, 237] width 509 height 19
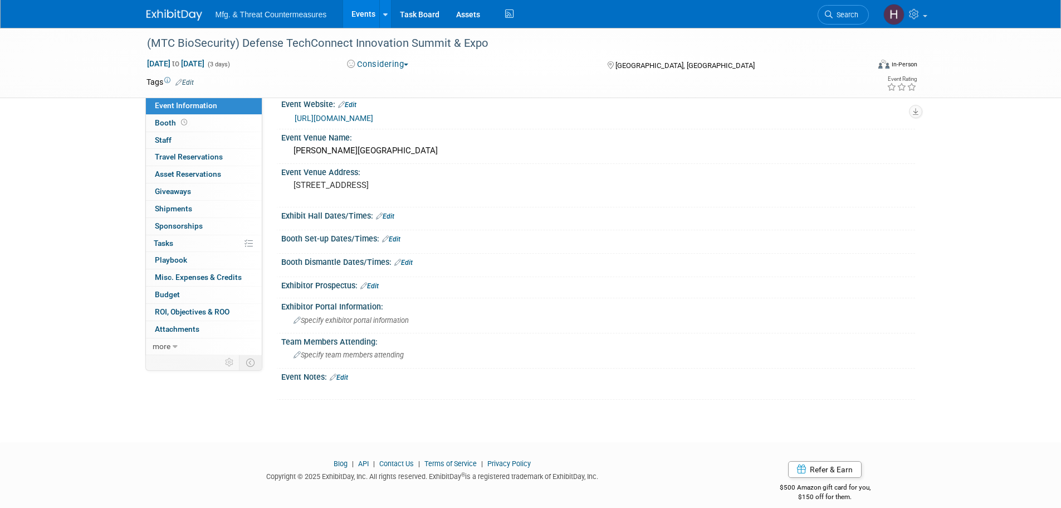
scroll to position [26, 0]
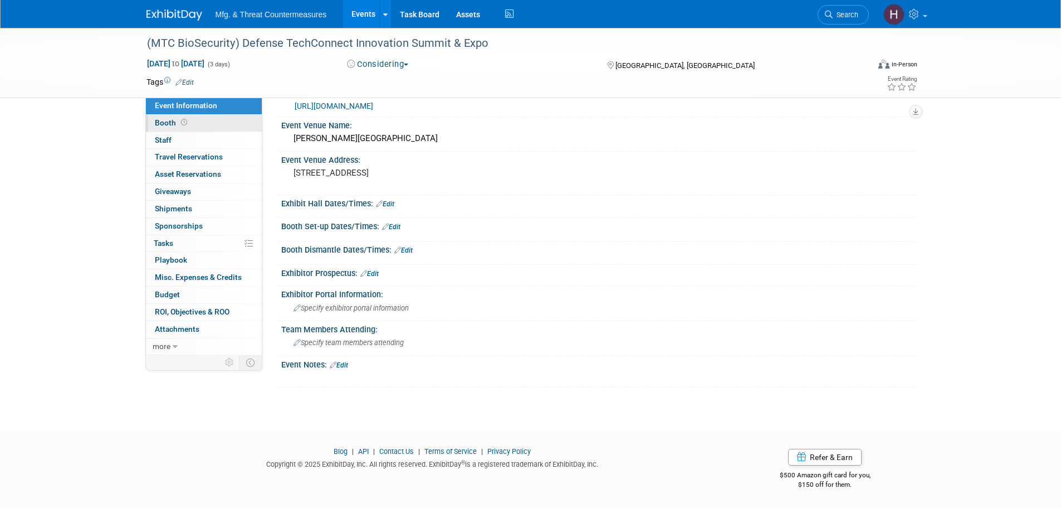
click at [216, 122] on link "Booth" at bounding box center [204, 123] width 116 height 17
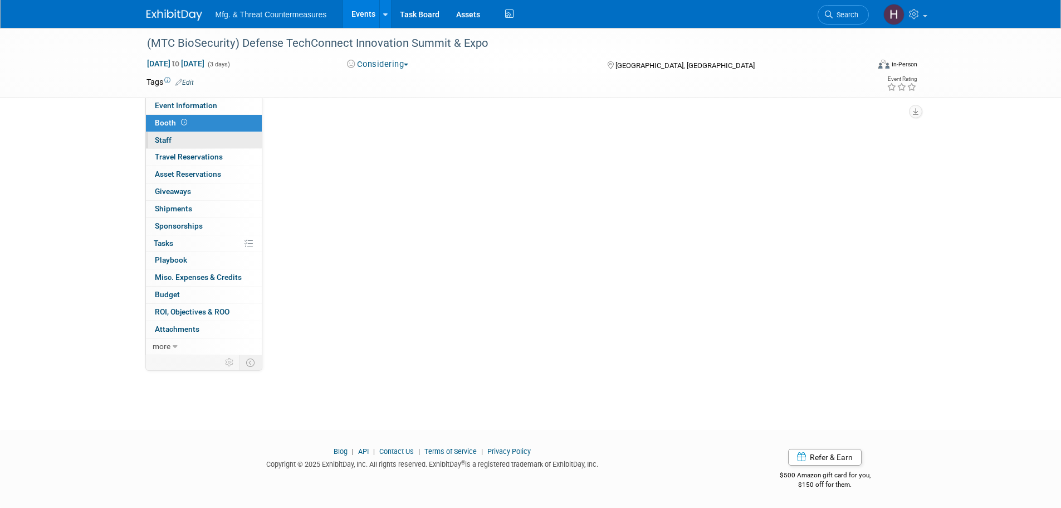
scroll to position [0, 0]
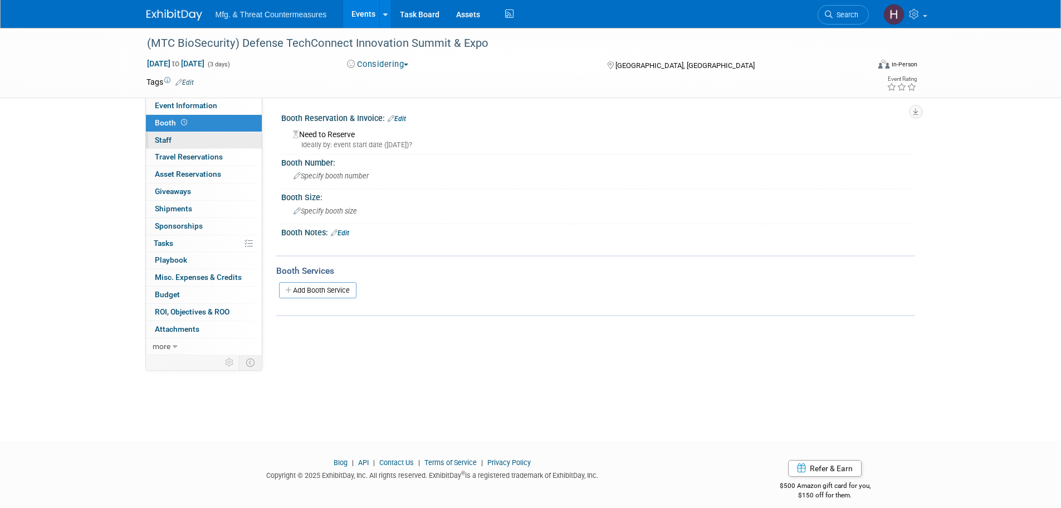
click at [176, 147] on link "0 Staff 0" at bounding box center [204, 140] width 116 height 17
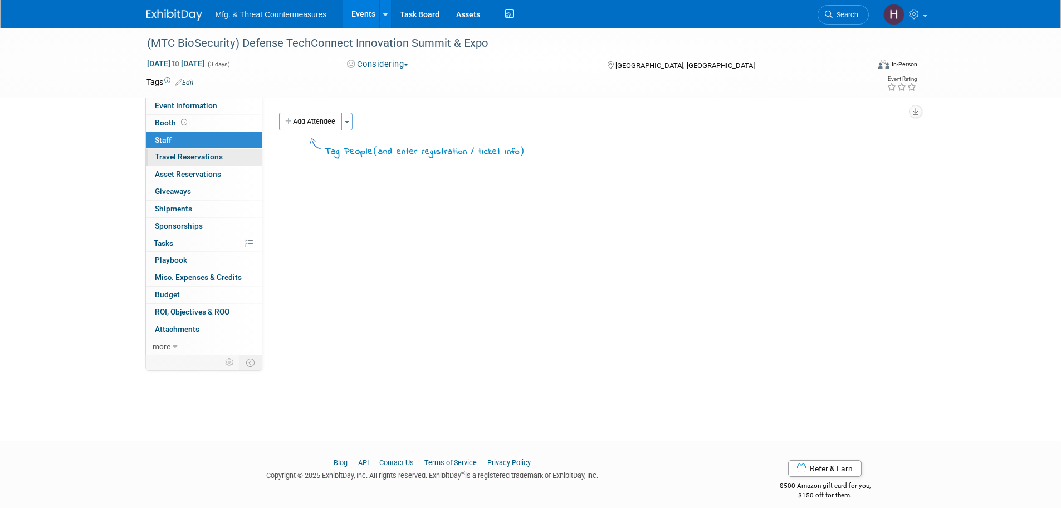
click at [174, 164] on link "0 Travel Reservations 0" at bounding box center [204, 157] width 116 height 17
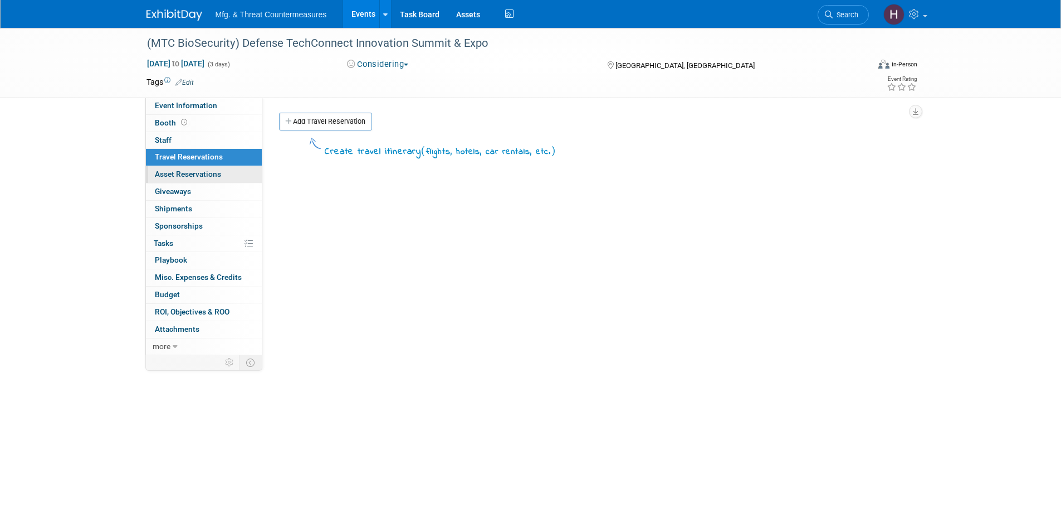
click at [163, 173] on span "Asset Reservations 0" at bounding box center [188, 173] width 66 height 9
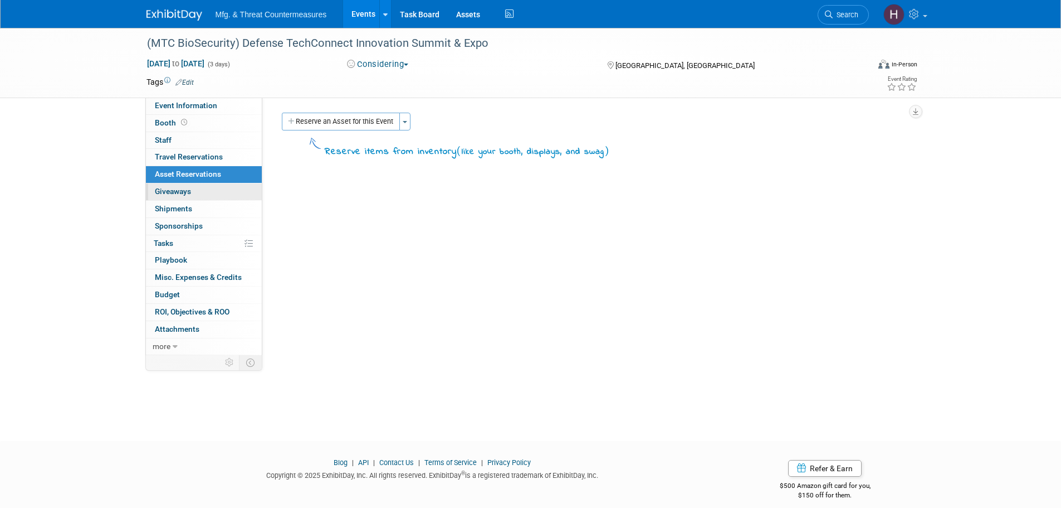
click at [169, 193] on span "Giveaways 0" at bounding box center [173, 191] width 36 height 9
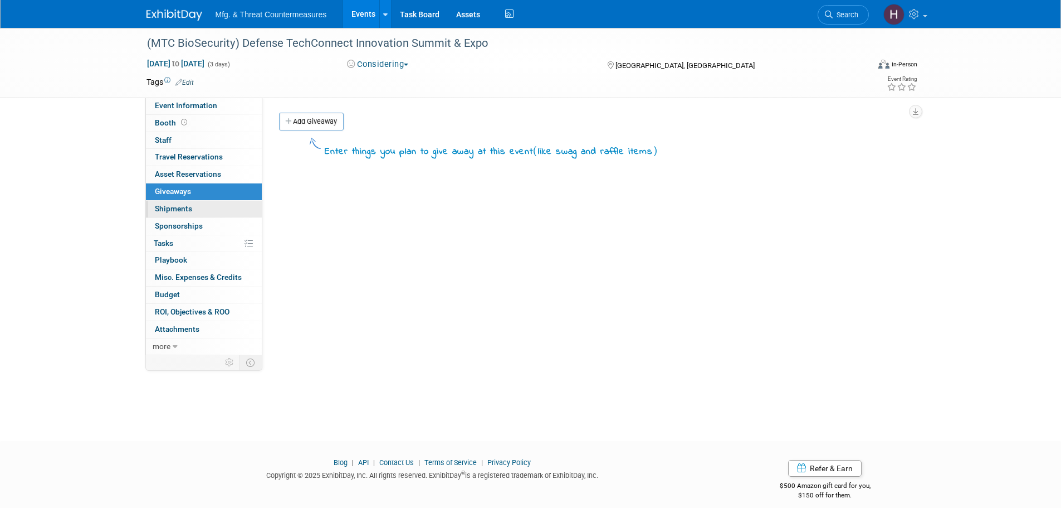
click at [162, 203] on link "0 Shipments 0" at bounding box center [204, 209] width 116 height 17
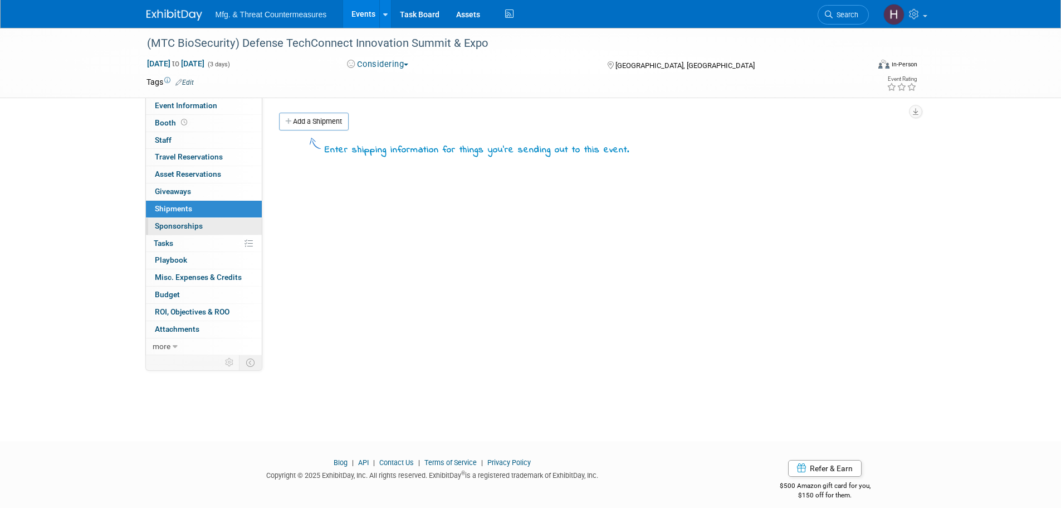
click at [171, 225] on span "Sponsorships 0" at bounding box center [179, 225] width 48 height 9
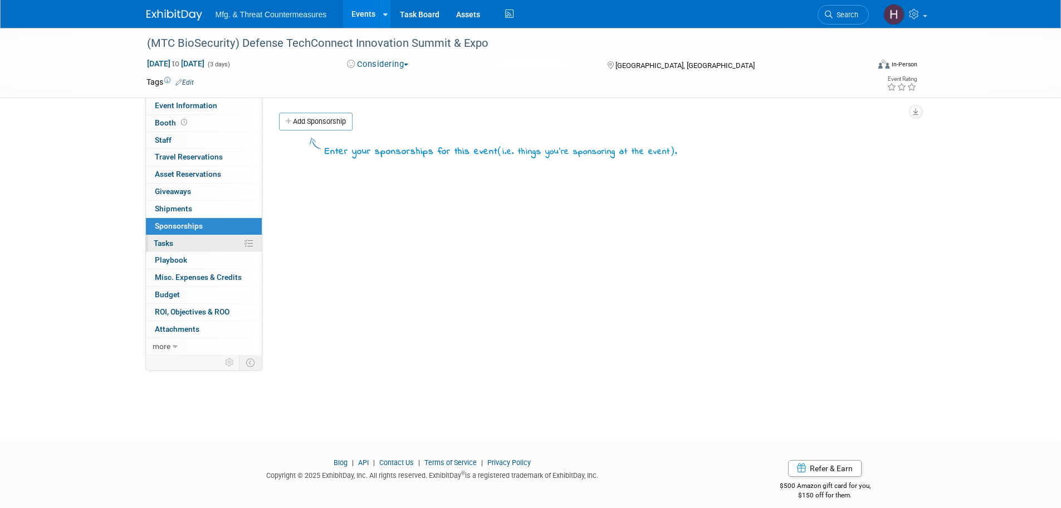
click at [172, 243] on span "Tasks 0%" at bounding box center [163, 242] width 19 height 9
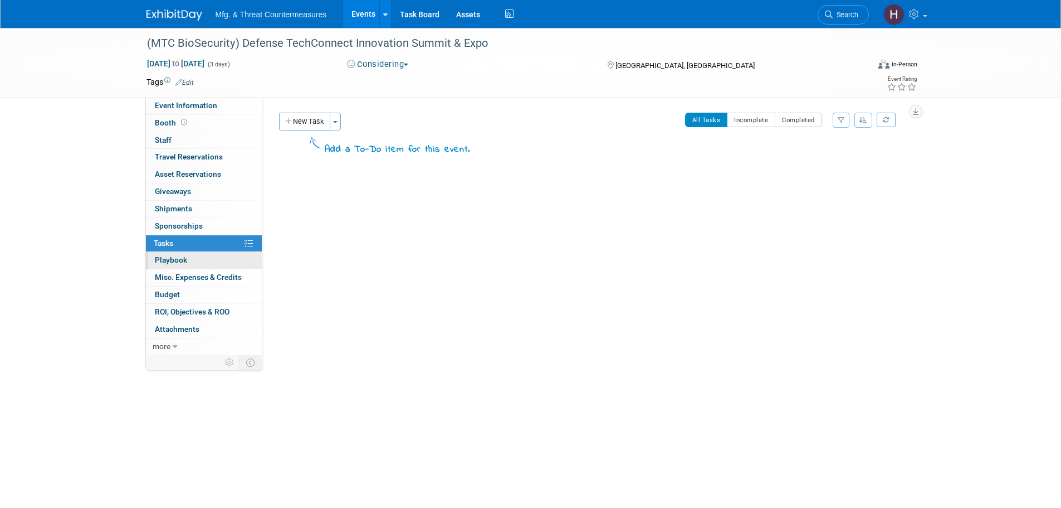
click at [199, 262] on link "0 Playbook 0" at bounding box center [204, 260] width 116 height 17
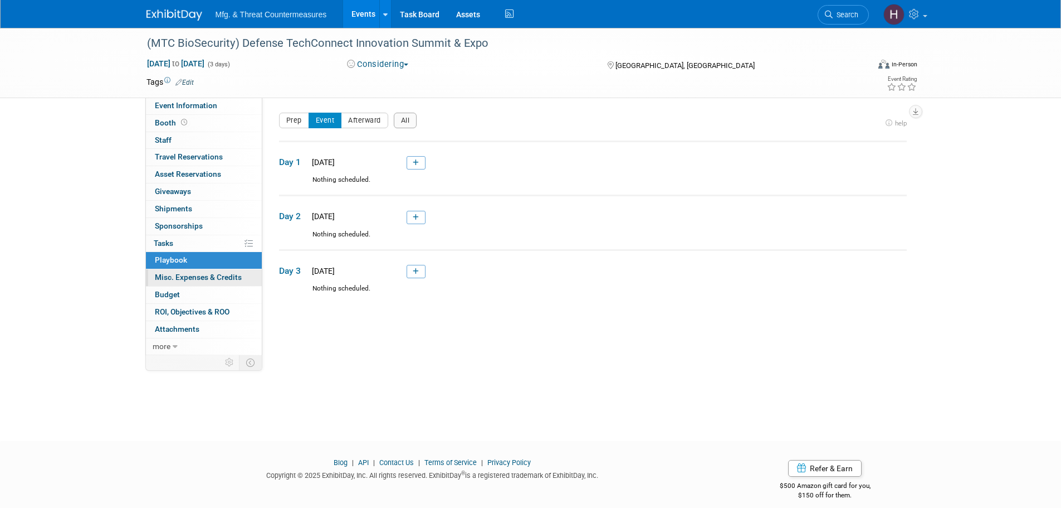
click at [187, 279] on span "Misc. Expenses & Credits 0" at bounding box center [198, 276] width 87 height 9
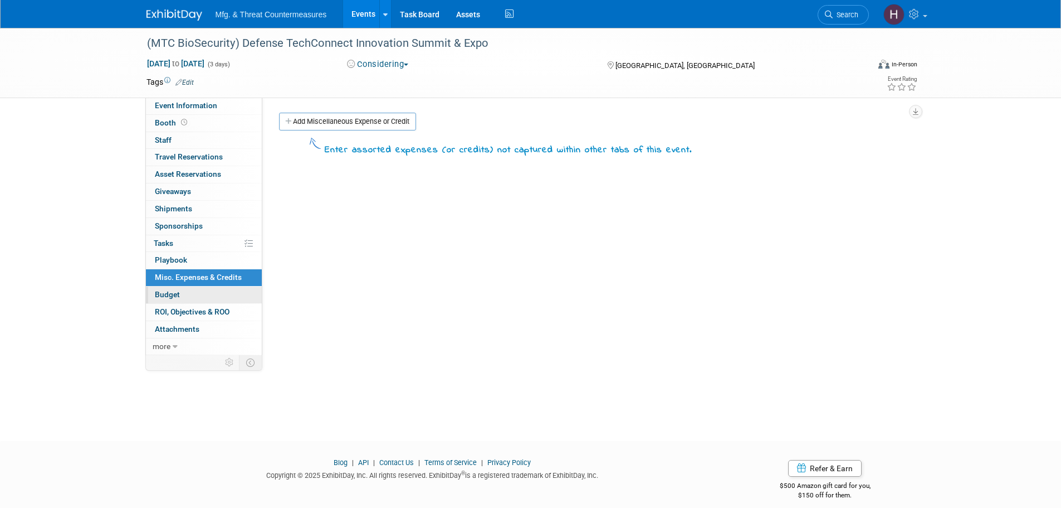
click at [186, 293] on link "Budget" at bounding box center [204, 294] width 116 height 17
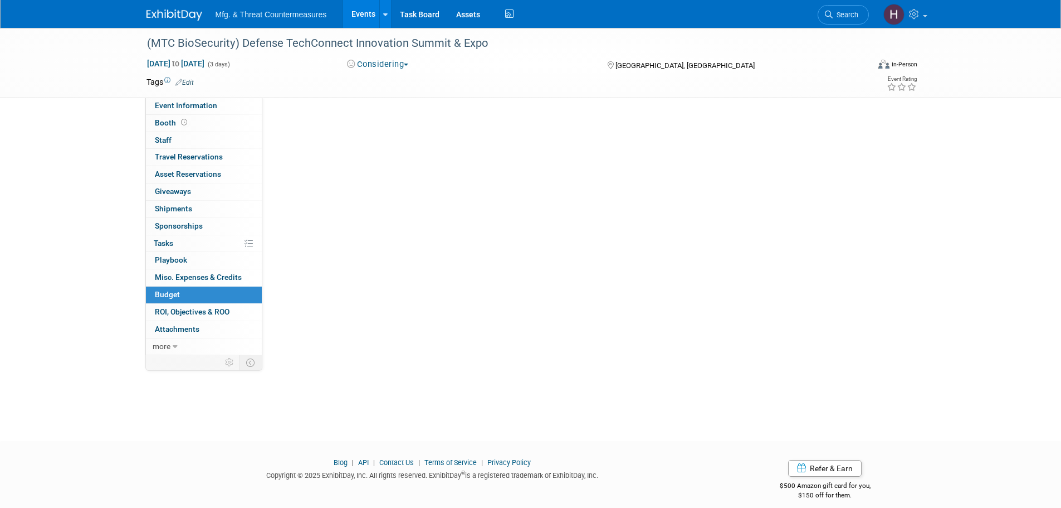
click at [186, 293] on link "Budget" at bounding box center [204, 294] width 116 height 17
click at [178, 317] on link "0 ROI, Objectives & ROO 0" at bounding box center [204, 312] width 116 height 17
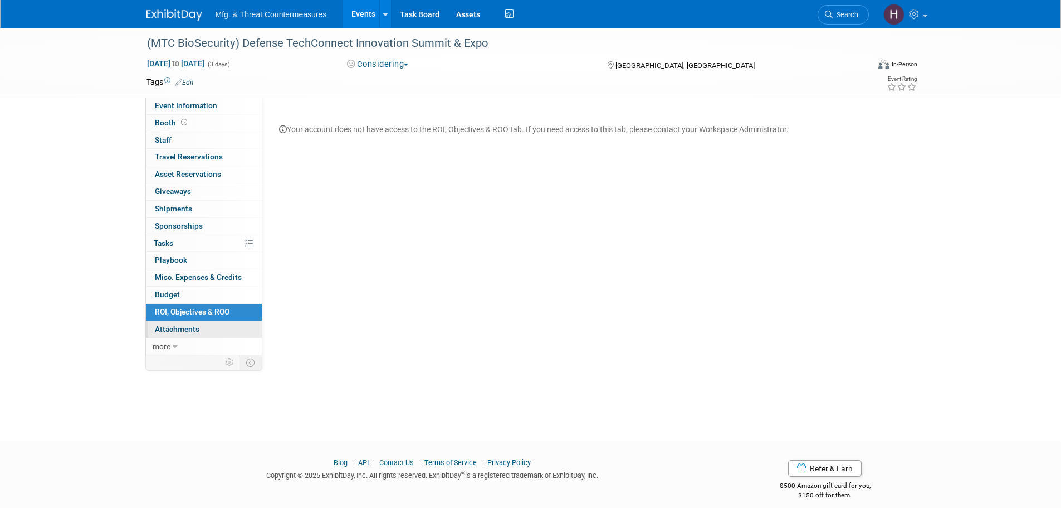
click at [179, 330] on span "Attachments 0" at bounding box center [177, 328] width 45 height 9
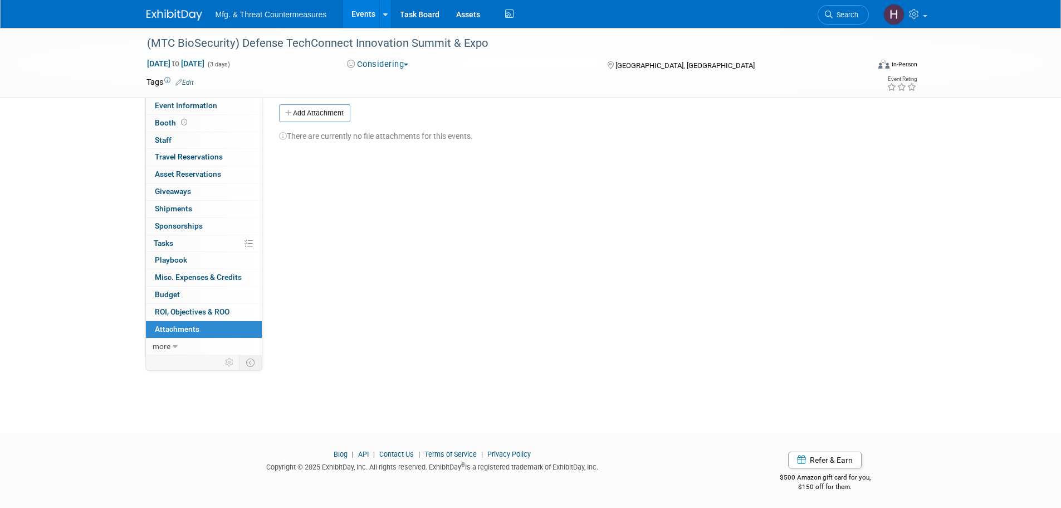
scroll to position [11, 0]
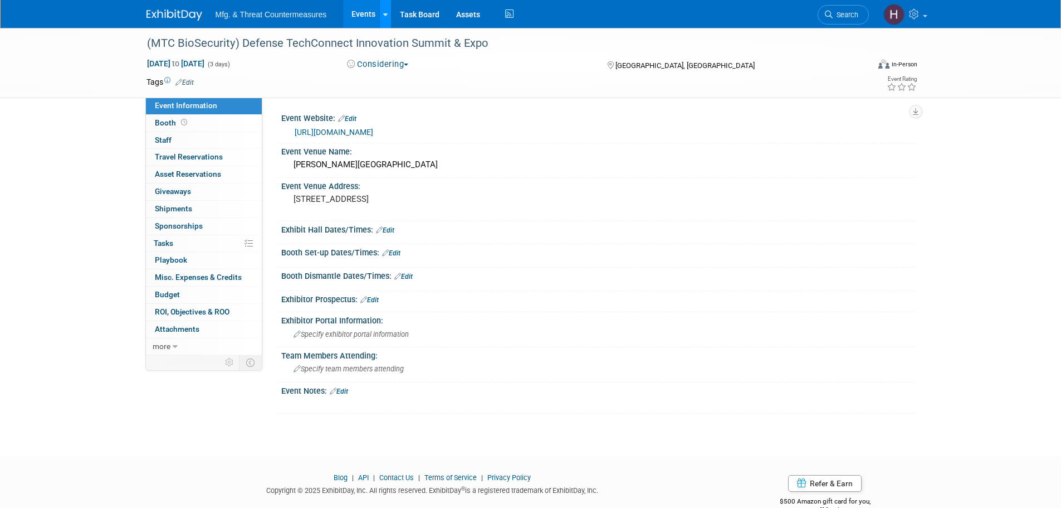
click at [380, 12] on link at bounding box center [385, 14] width 12 height 28
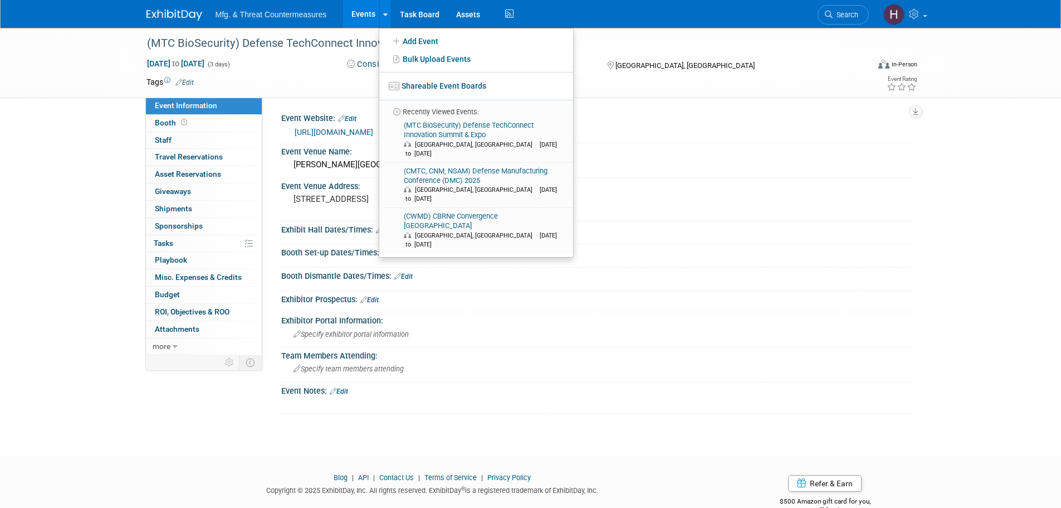
click at [357, 14] on link "Events" at bounding box center [363, 14] width 41 height 28
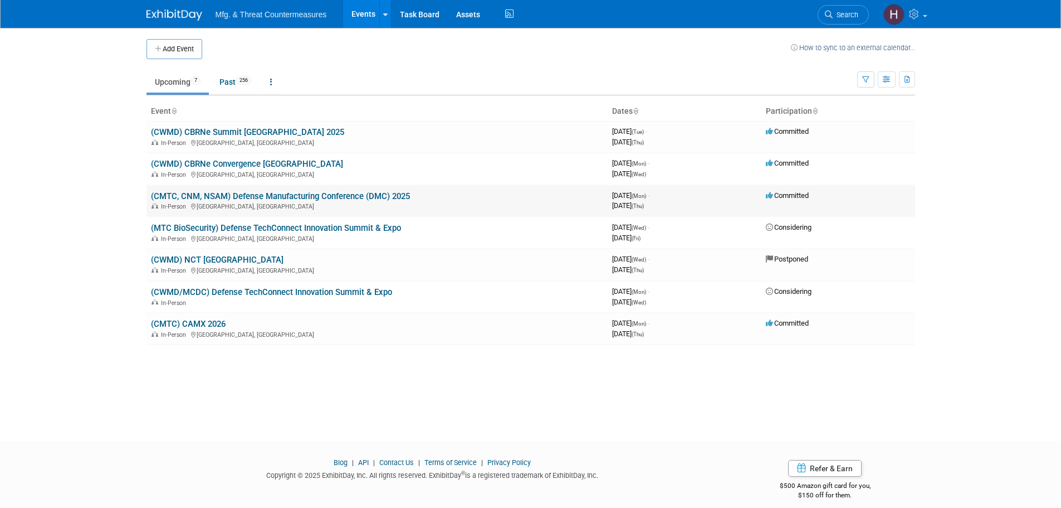
click at [251, 197] on link "(CMTC, CNM, NSAM) Defense Manufacturing Conference (DMC) 2025" at bounding box center [280, 196] width 259 height 10
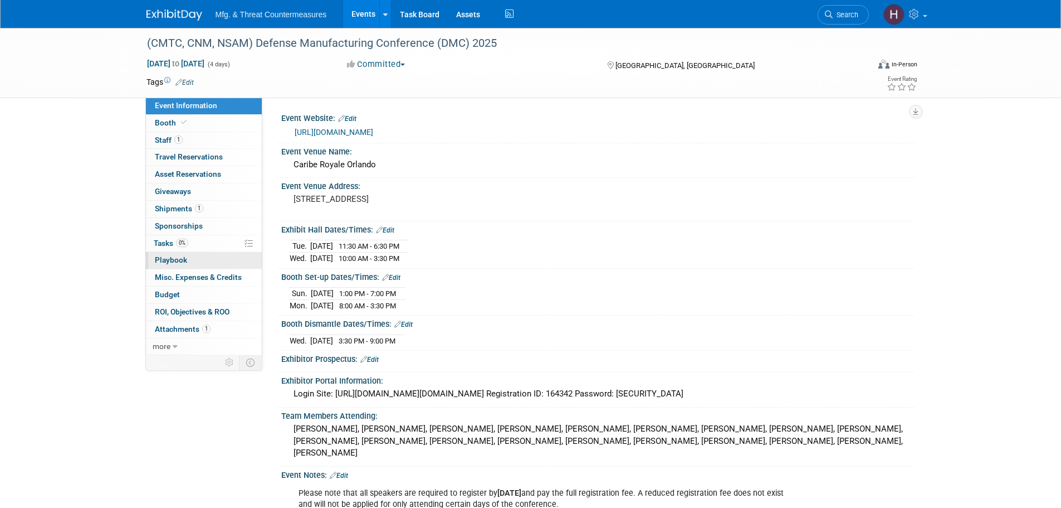
click at [197, 256] on link "0 Playbook 0" at bounding box center [204, 260] width 116 height 17
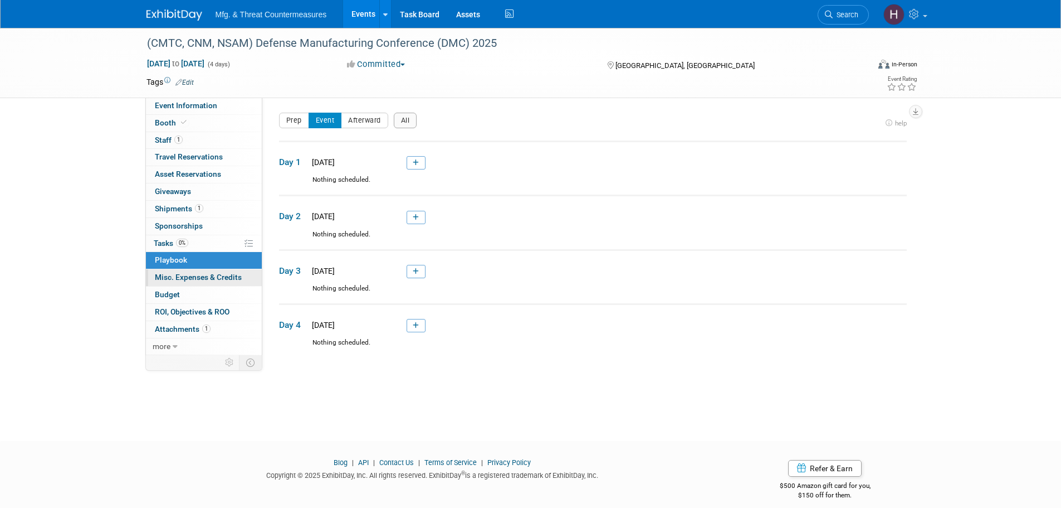
click at [192, 275] on span "Misc. Expenses & Credits 0" at bounding box center [198, 276] width 87 height 9
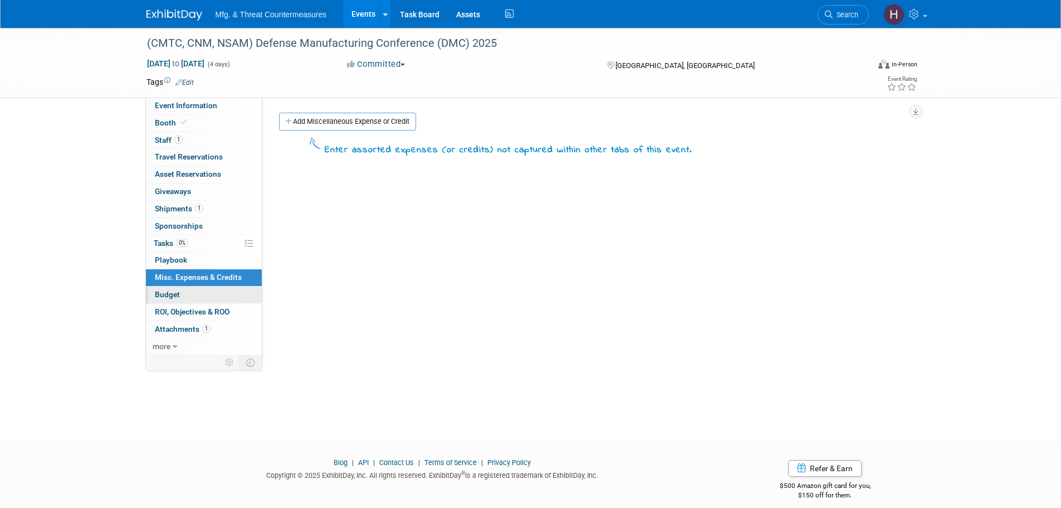
click at [183, 298] on link "Budget" at bounding box center [204, 294] width 116 height 17
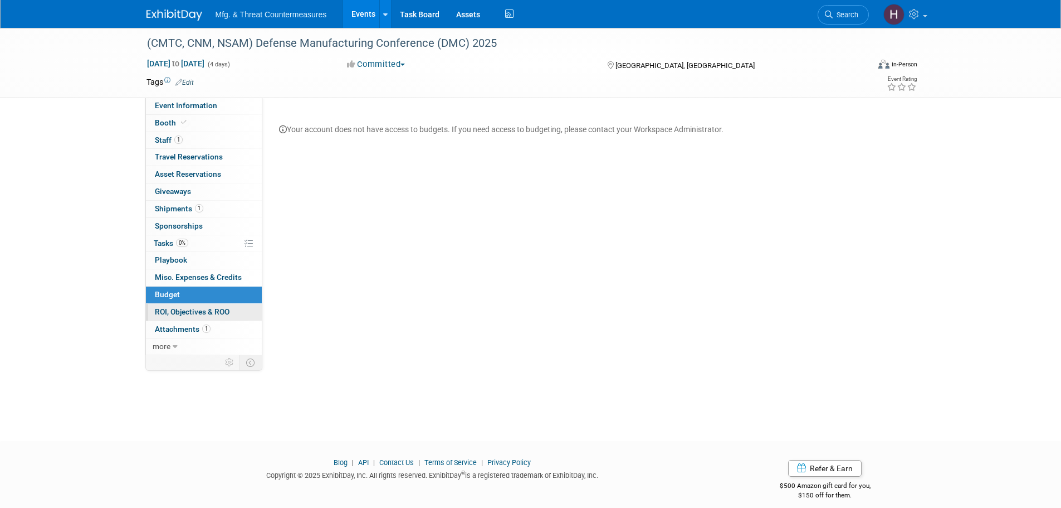
click at [179, 317] on link "0 ROI, Objectives & ROO 0" at bounding box center [204, 312] width 116 height 17
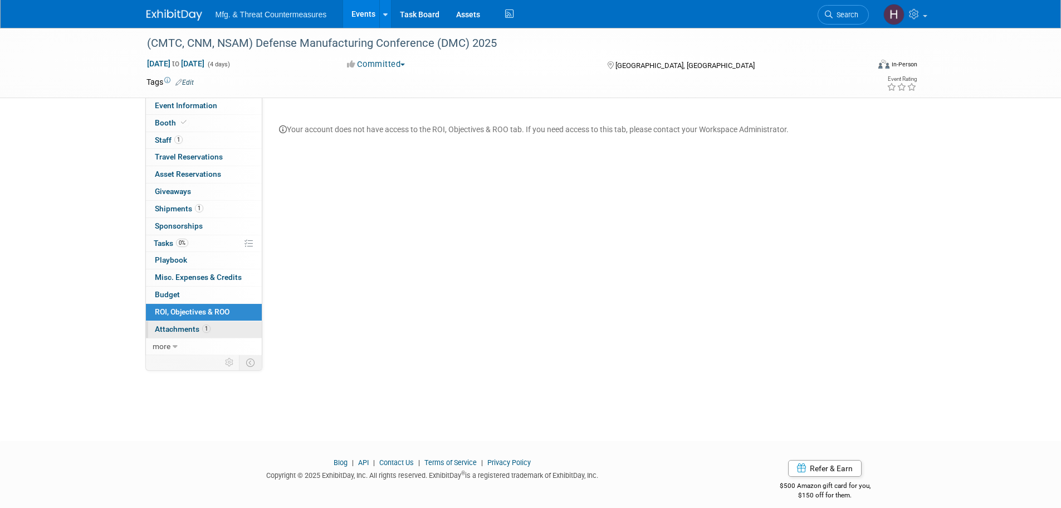
click at [173, 329] on span "Attachments 1" at bounding box center [183, 328] width 56 height 9
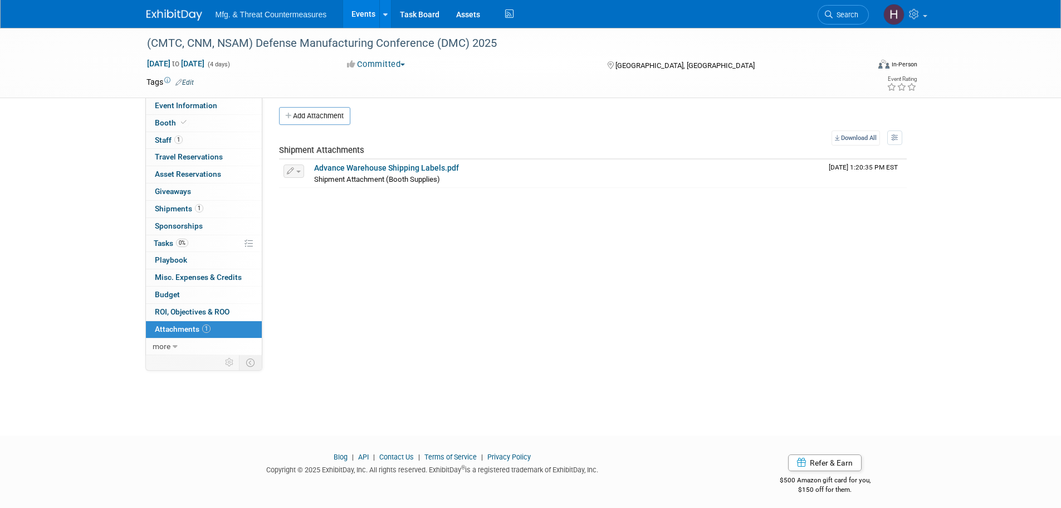
scroll to position [11, 0]
